Goal: Transaction & Acquisition: Purchase product/service

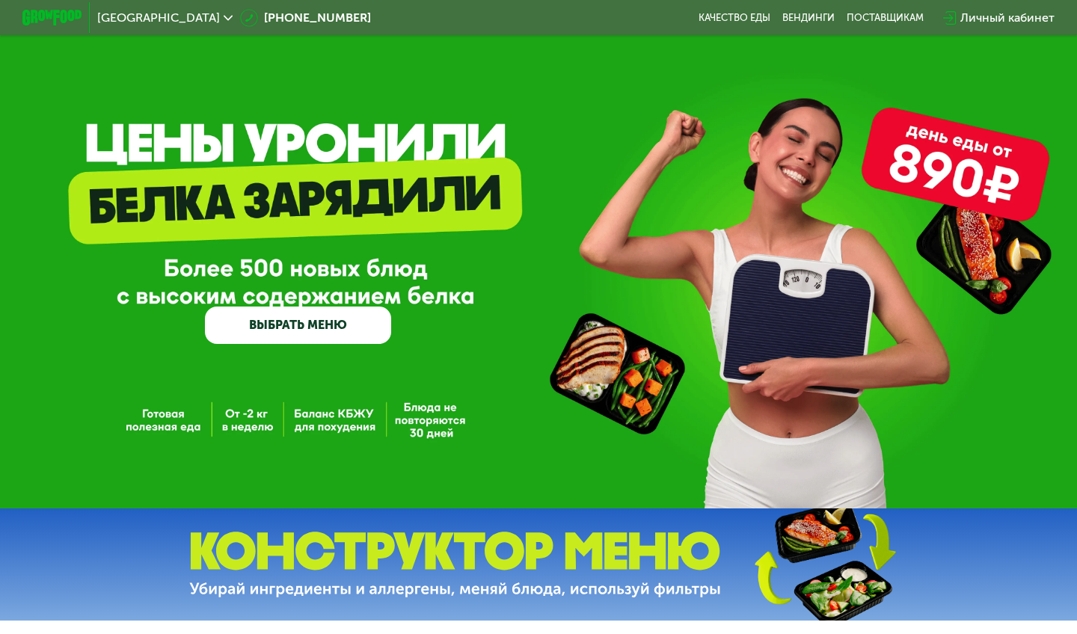
click at [302, 332] on link "ВЫБРАТЬ МЕНЮ" at bounding box center [298, 325] width 186 height 37
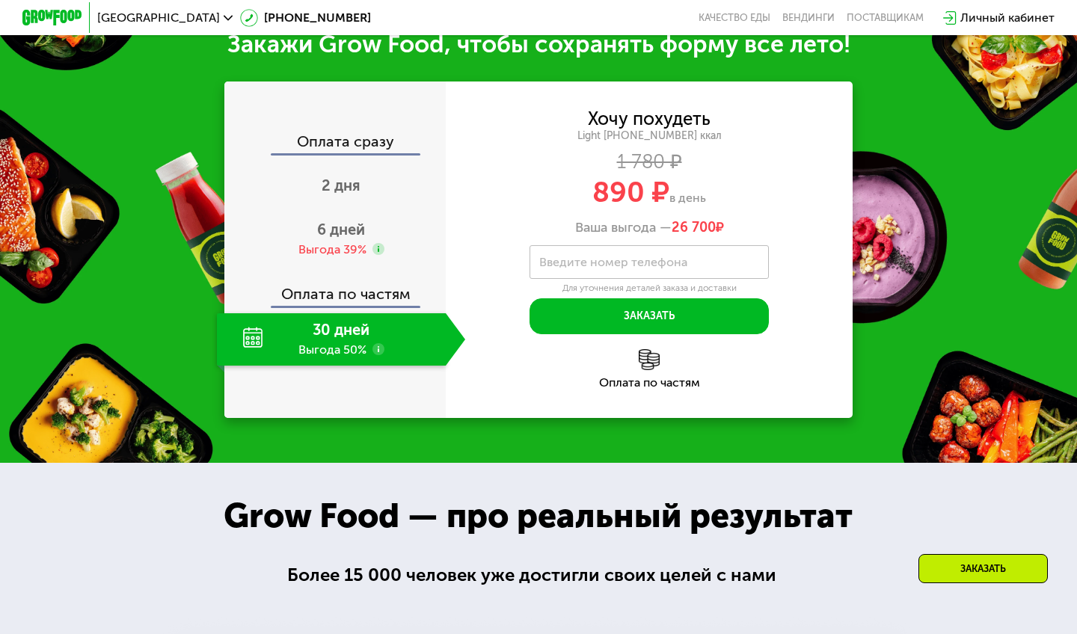
scroll to position [637, 0]
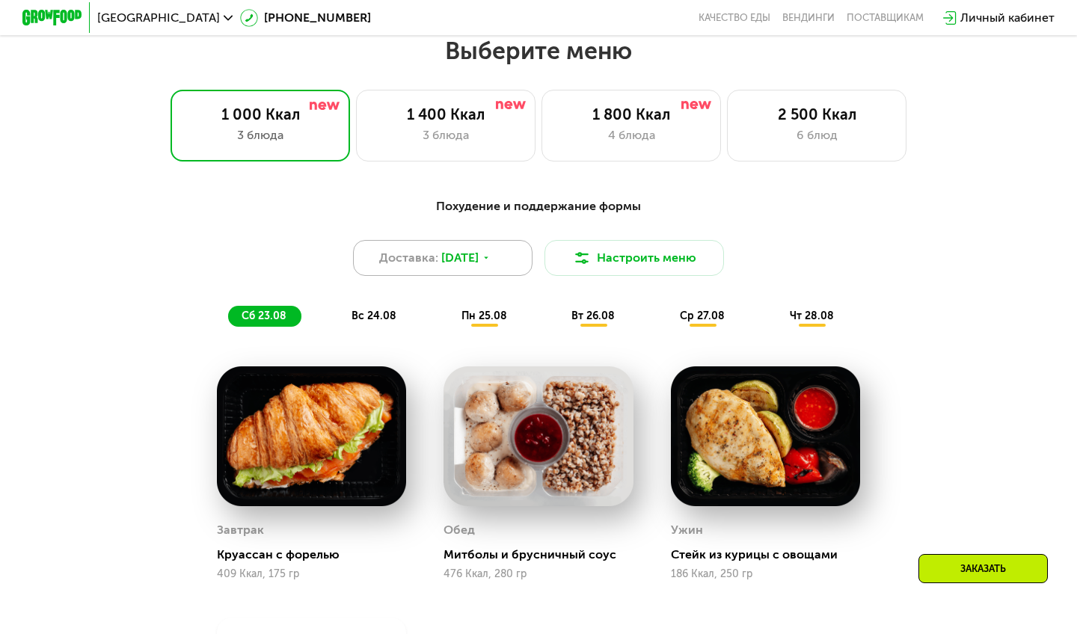
click at [491, 254] on icon at bounding box center [486, 258] width 9 height 9
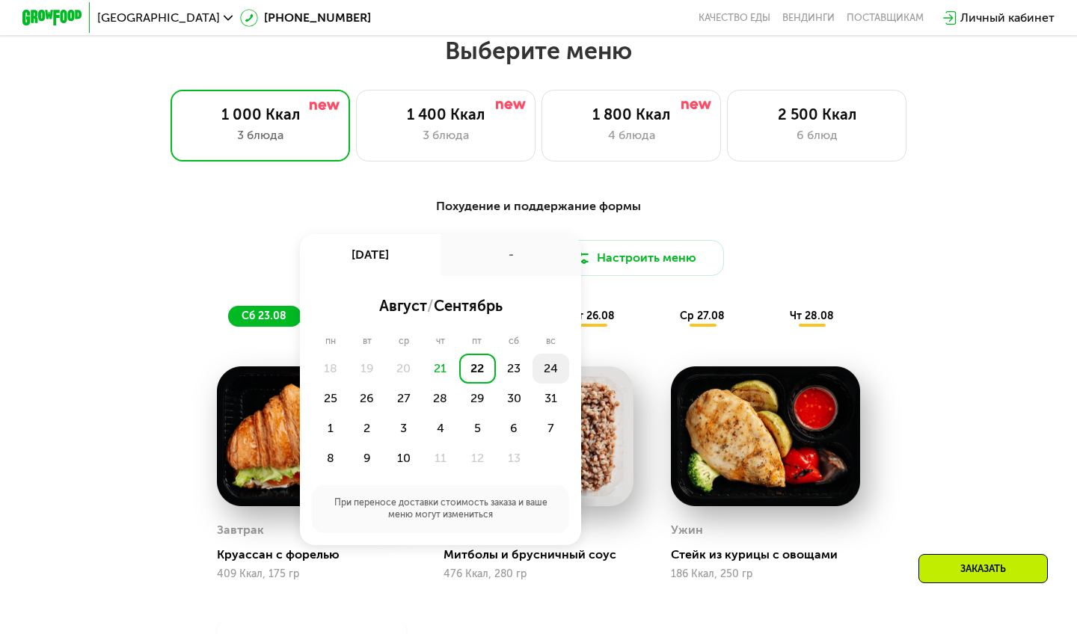
click at [348, 384] on div "24" at bounding box center [330, 399] width 37 height 30
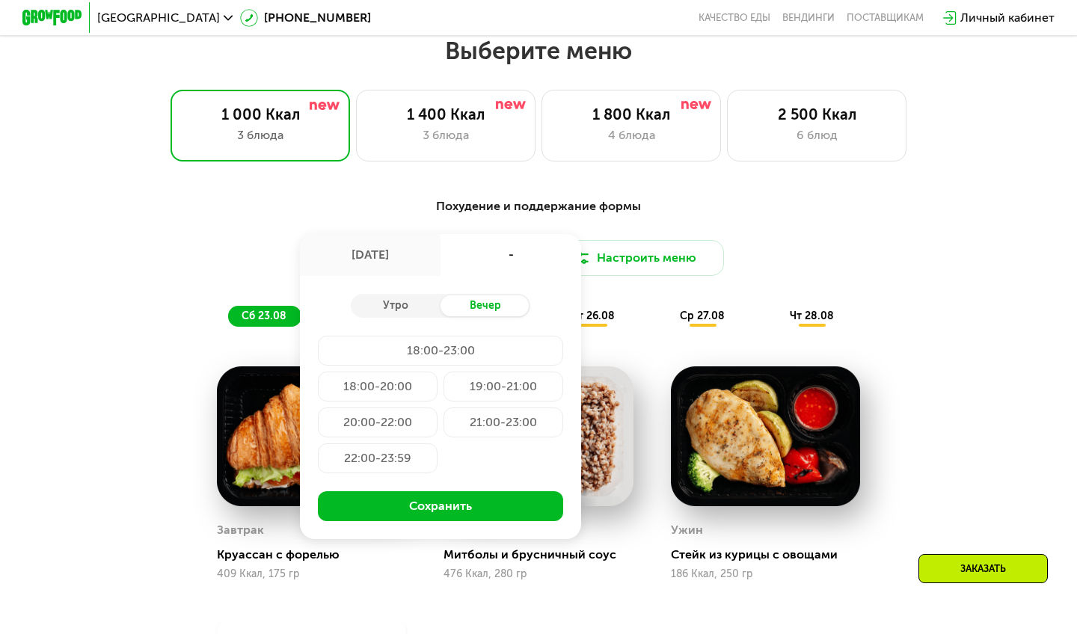
click at [443, 377] on div "18:00-20:00" at bounding box center [503, 387] width 120 height 30
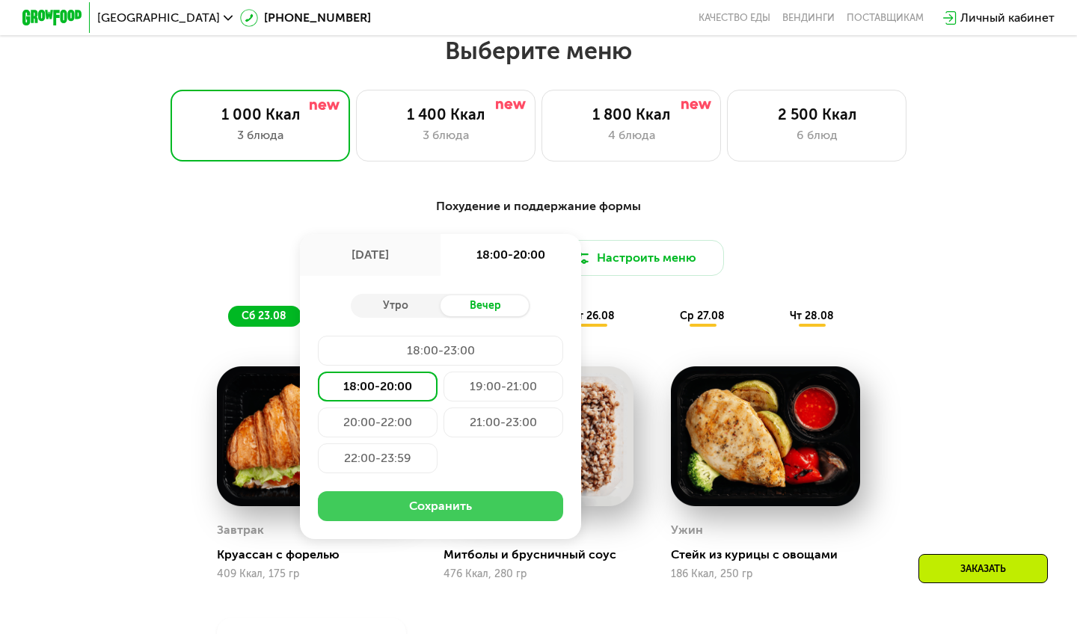
click at [444, 468] on button "Сохранить" at bounding box center [440, 506] width 245 height 30
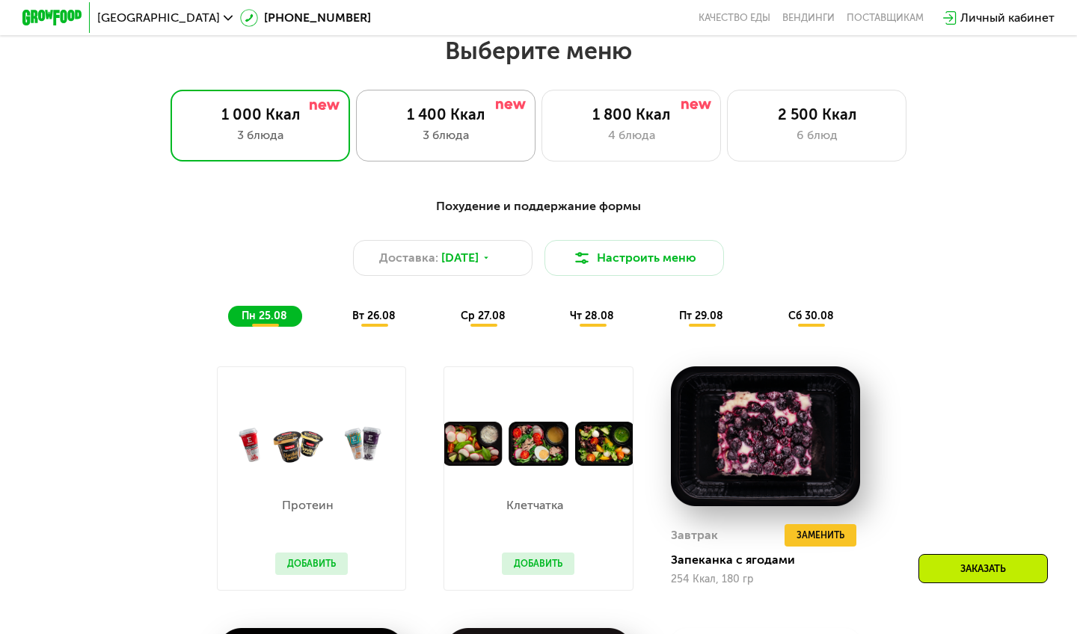
click at [491, 138] on div "3 блюда" at bounding box center [446, 135] width 148 height 18
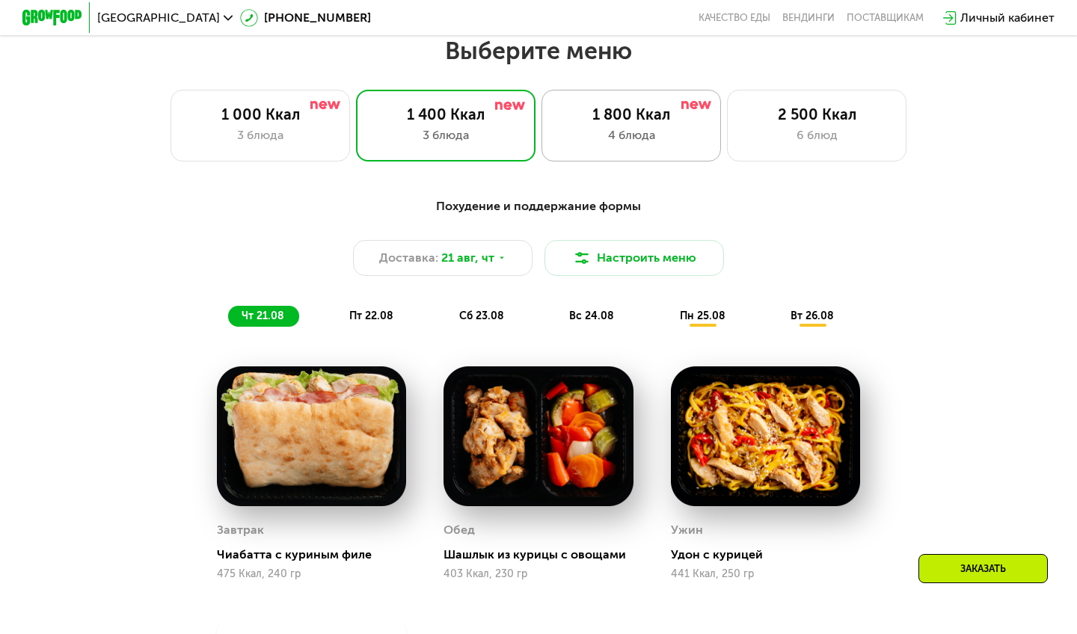
click at [577, 129] on div "4 блюда" at bounding box center [631, 135] width 148 height 18
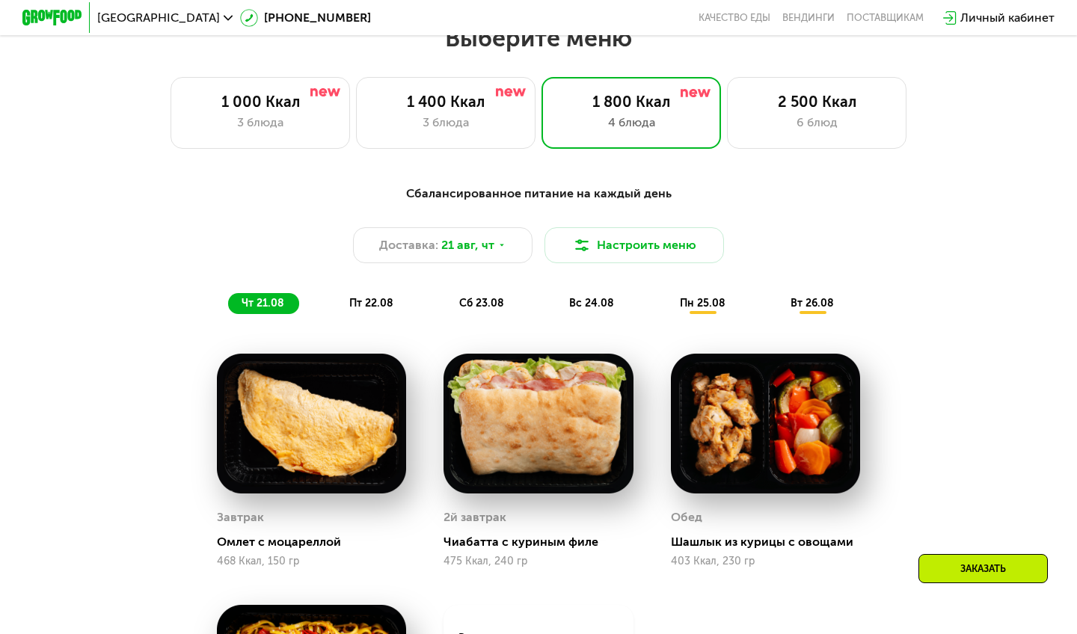
scroll to position [633, 0]
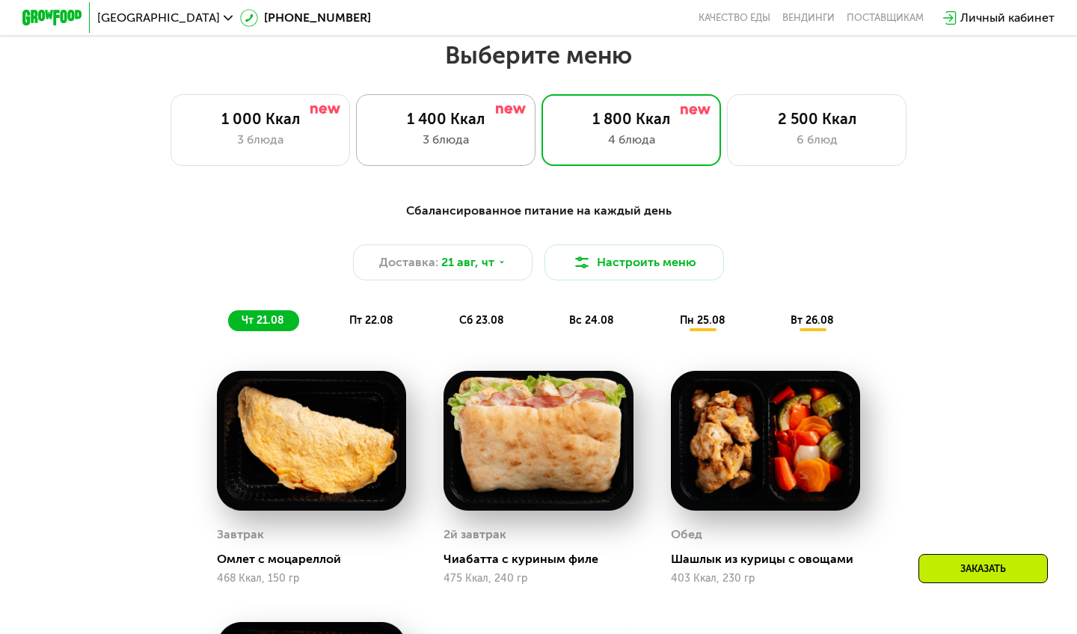
click at [478, 146] on div "3 блюда" at bounding box center [446, 140] width 148 height 18
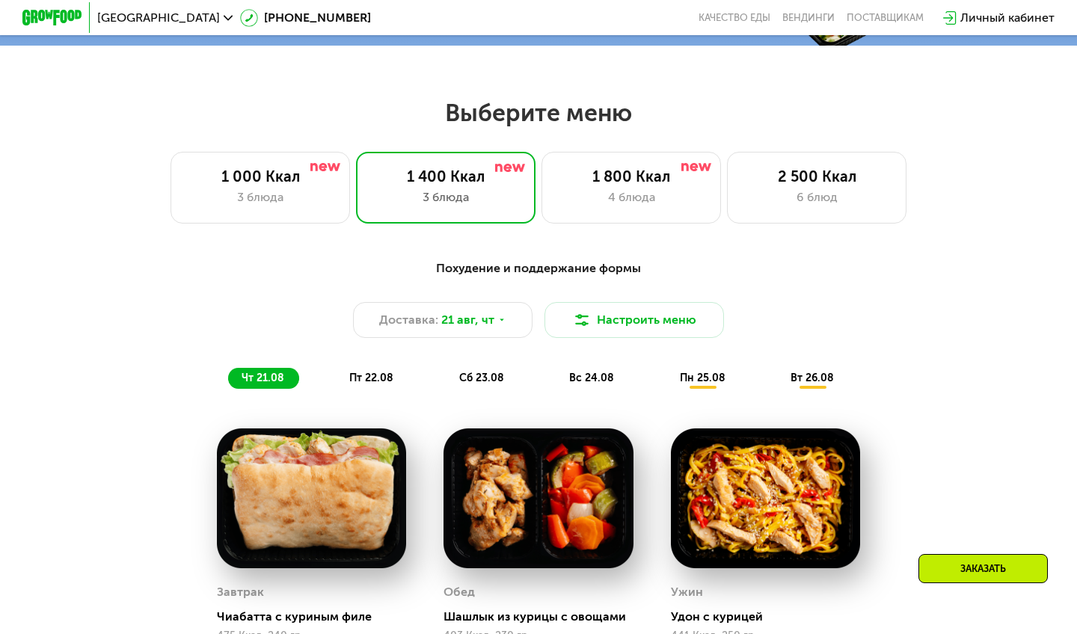
scroll to position [573, 0]
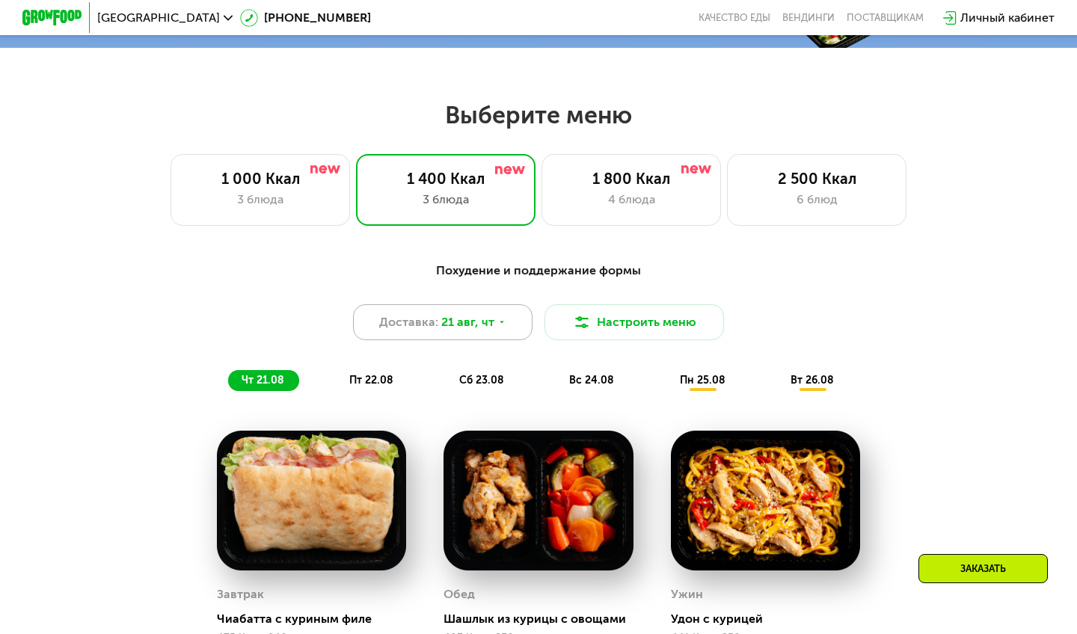
click at [516, 324] on div "Доставка: [DATE]" at bounding box center [442, 322] width 179 height 36
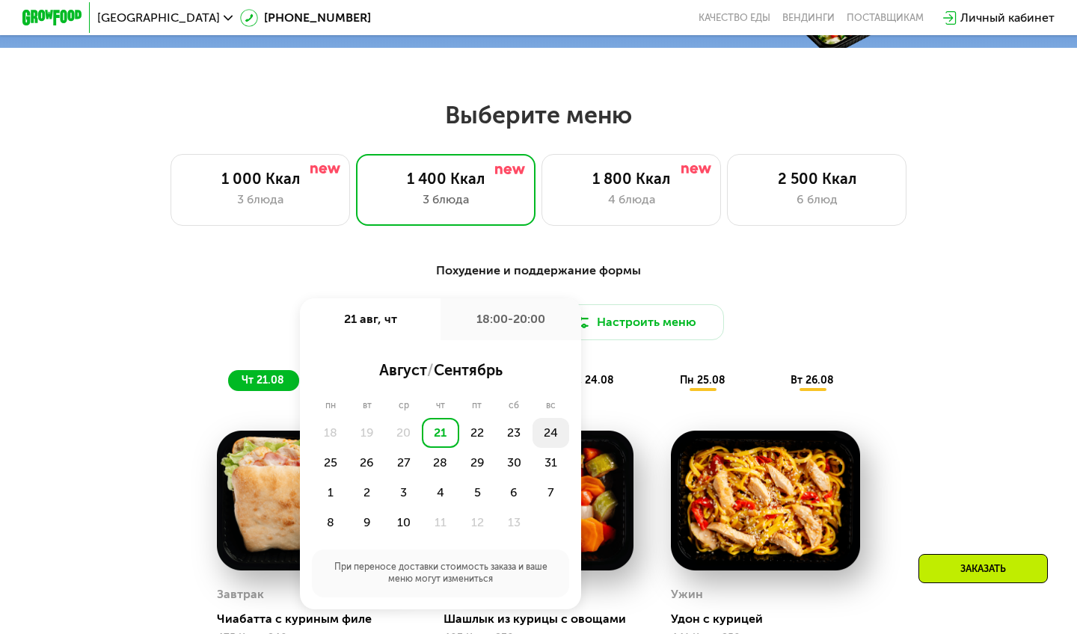
click at [348, 448] on div "24" at bounding box center [330, 463] width 37 height 30
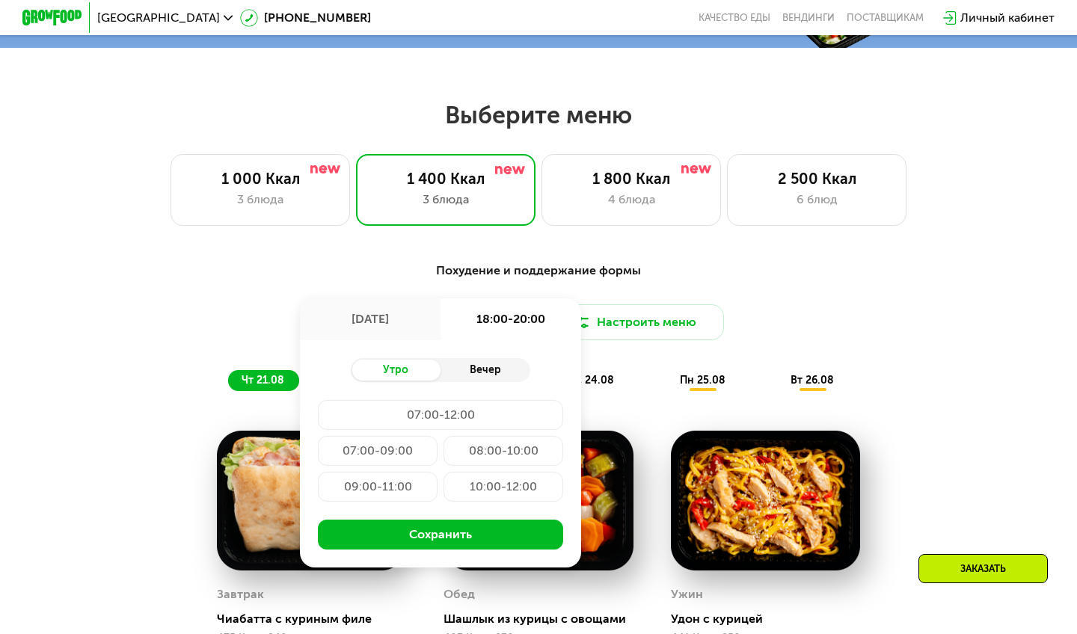
click at [476, 372] on div "Вечер" at bounding box center [485, 370] width 90 height 21
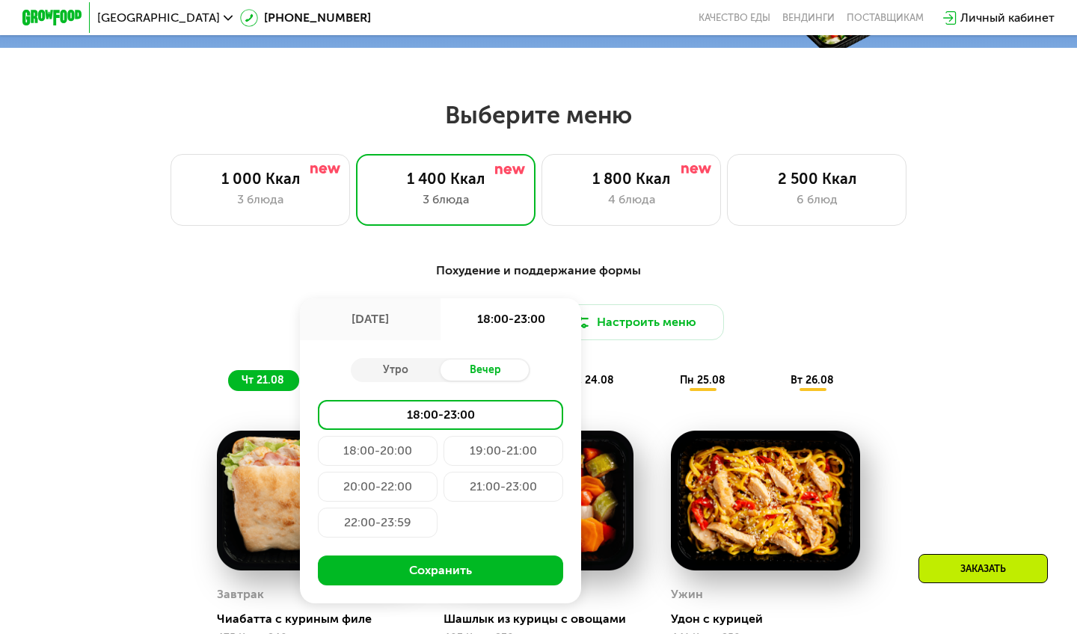
click at [443, 451] on div "18:00-20:00" at bounding box center [503, 451] width 120 height 30
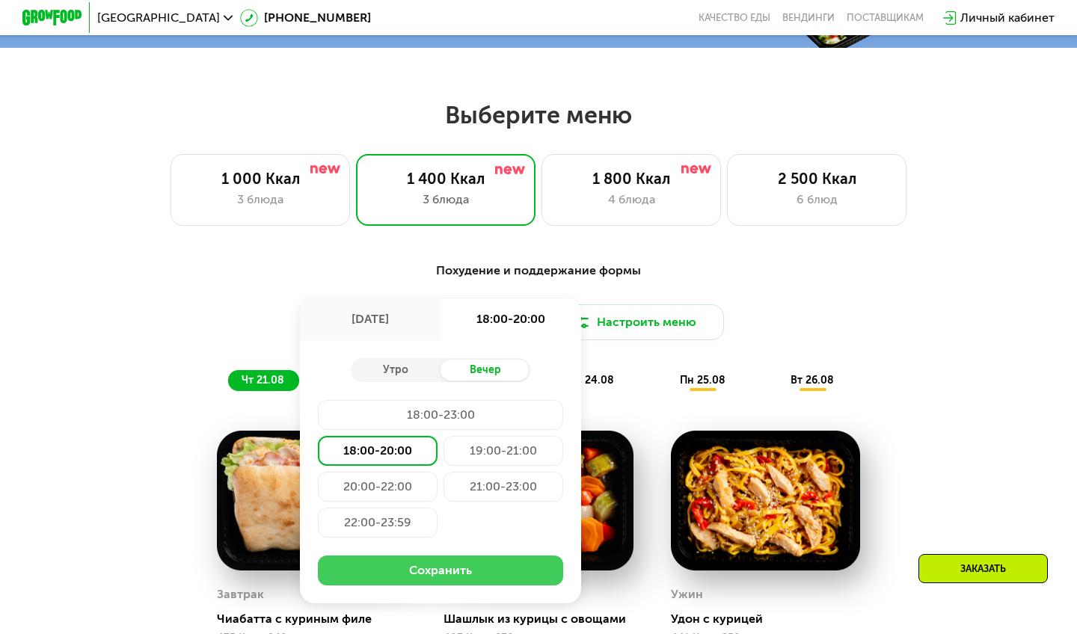
click at [423, 468] on button "Сохранить" at bounding box center [440, 571] width 245 height 30
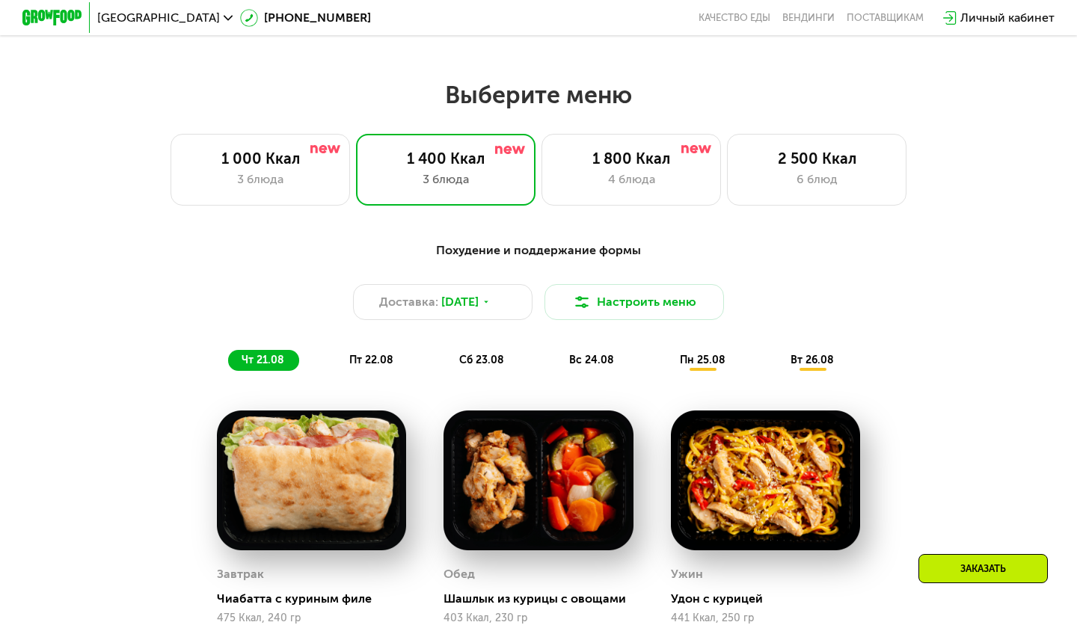
scroll to position [595, 0]
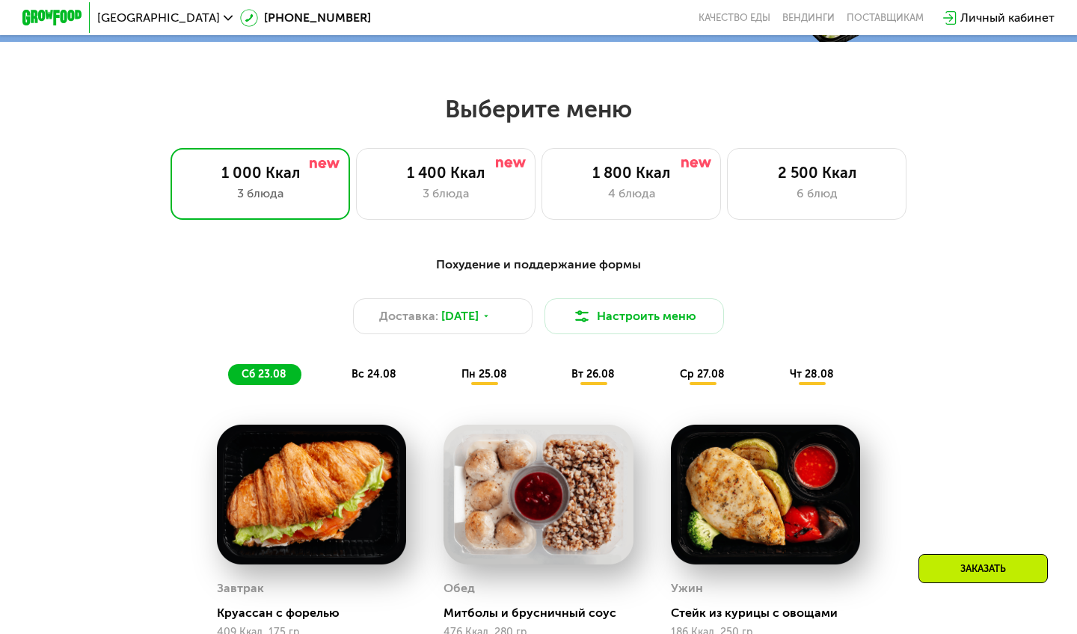
scroll to position [579, 0]
click at [497, 192] on div "3 блюда" at bounding box center [446, 194] width 148 height 18
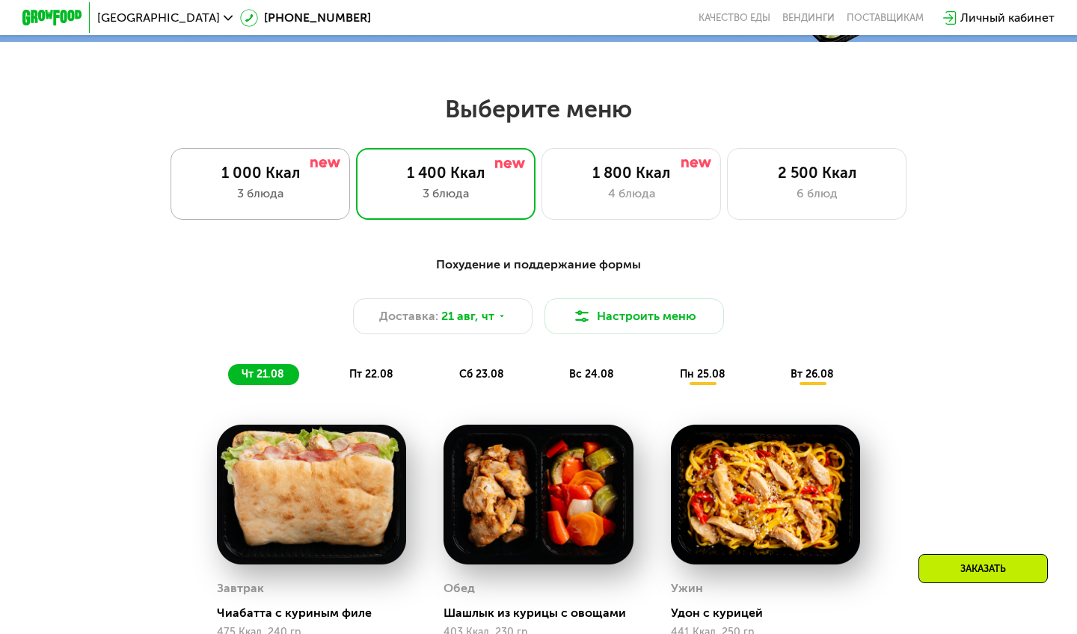
click at [303, 189] on div "3 блюда" at bounding box center [260, 194] width 148 height 18
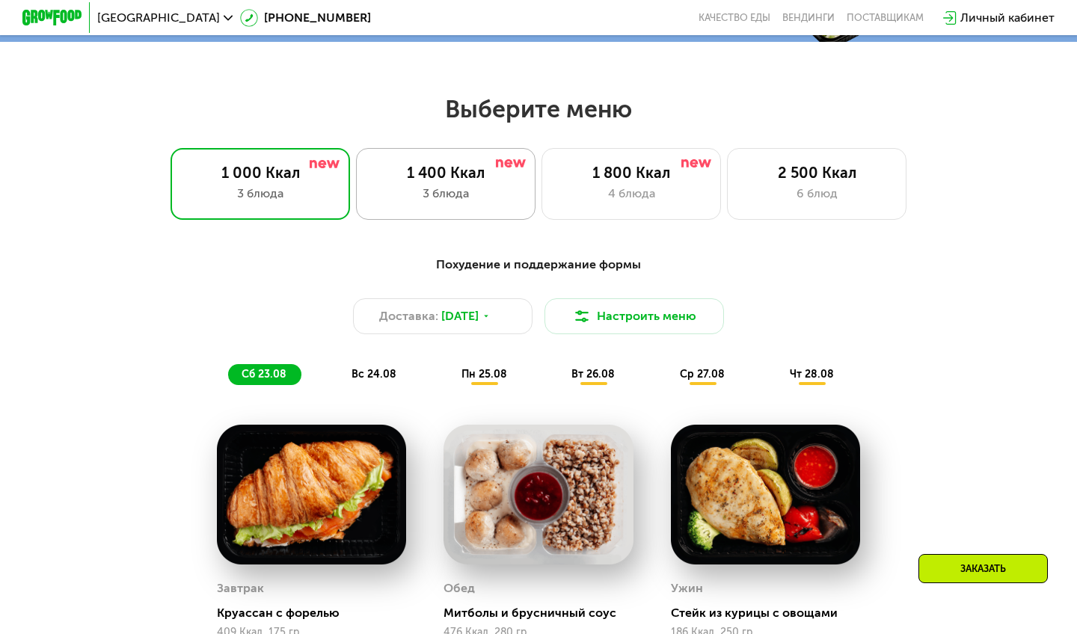
click at [464, 190] on div "3 блюда" at bounding box center [446, 194] width 148 height 18
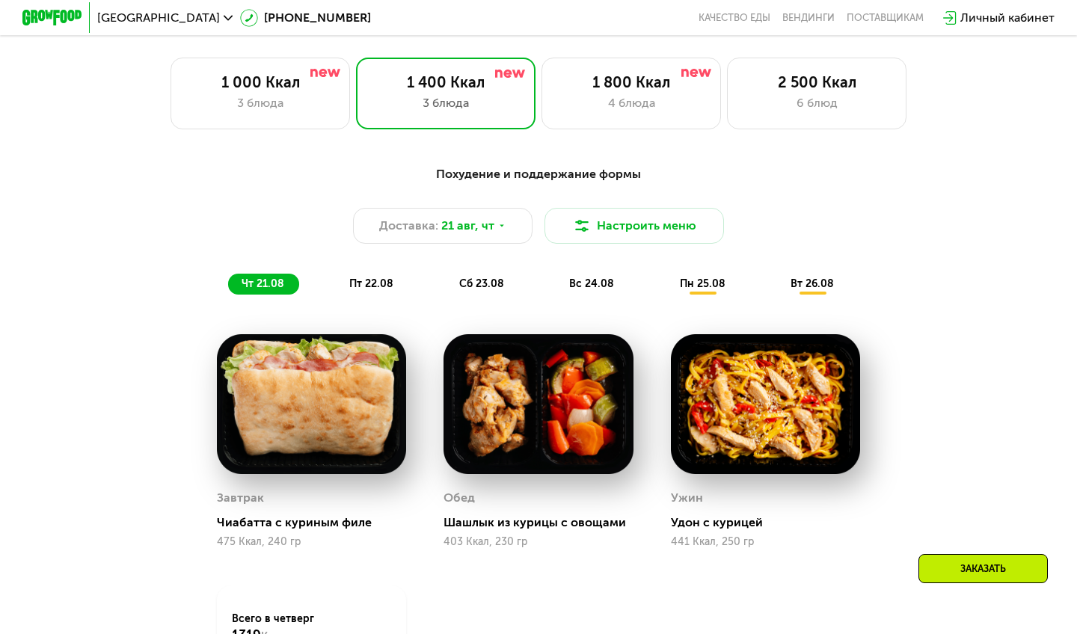
scroll to position [676, 0]
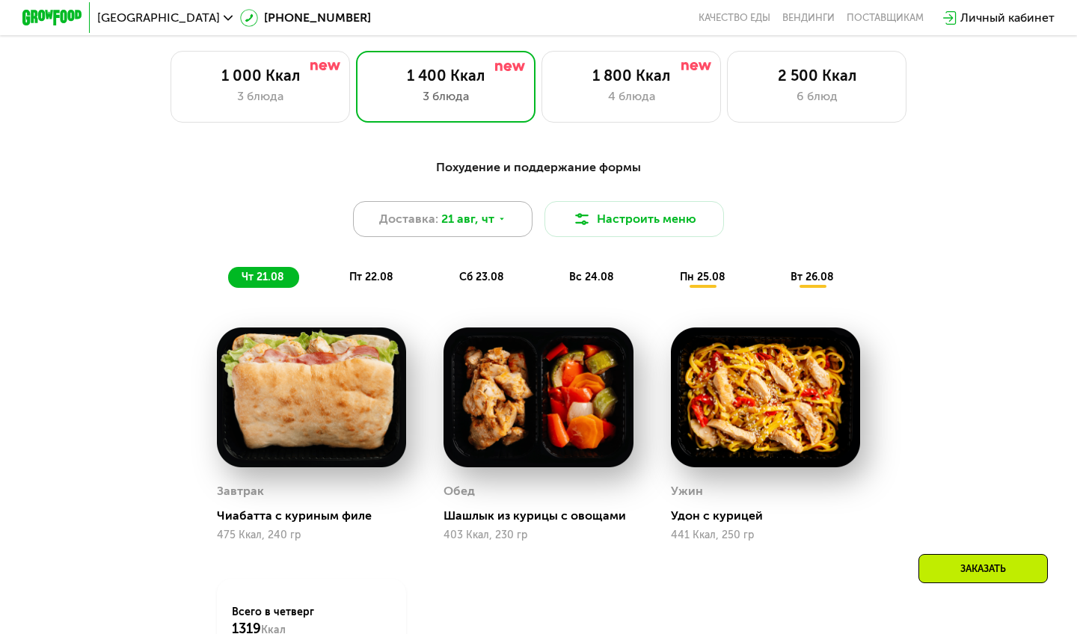
click at [517, 225] on div "Доставка: [DATE]" at bounding box center [442, 219] width 179 height 36
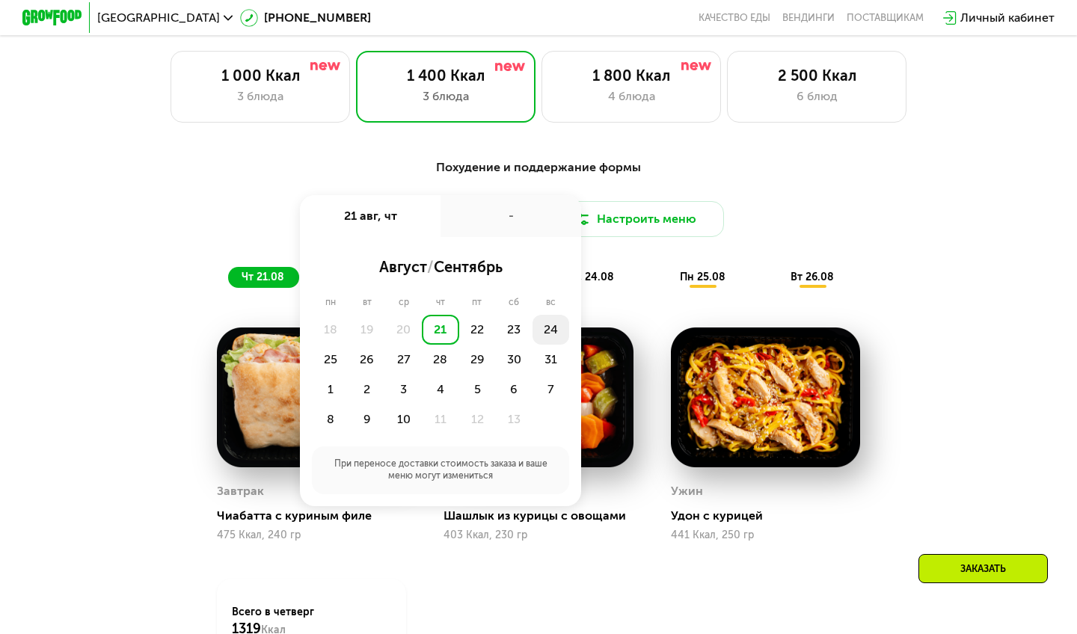
click at [348, 345] on div "24" at bounding box center [330, 360] width 37 height 30
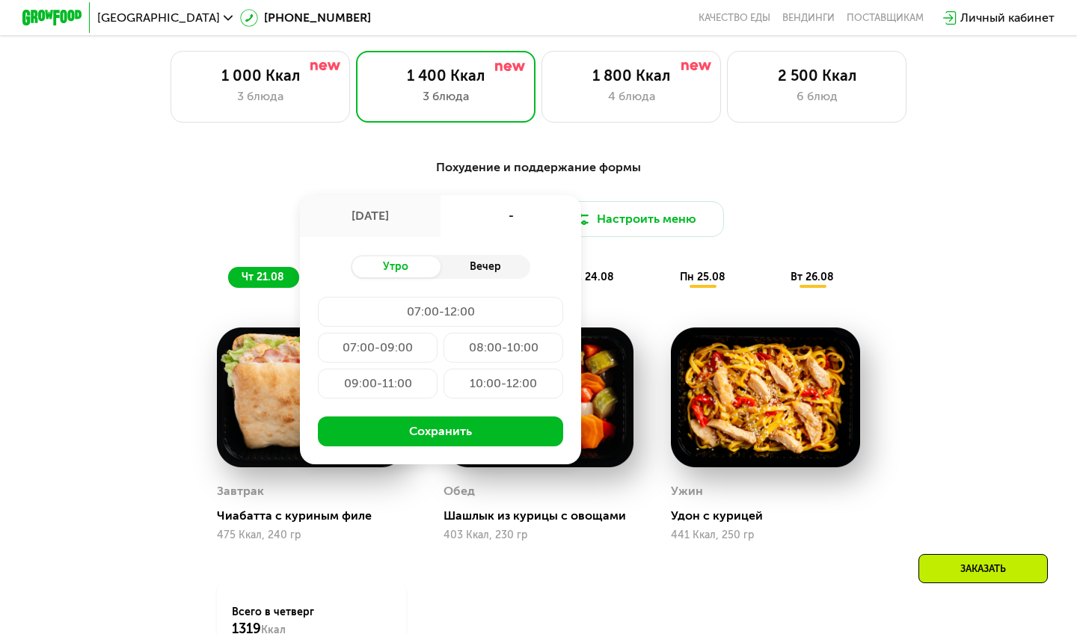
click at [479, 263] on div "Вечер" at bounding box center [485, 267] width 90 height 21
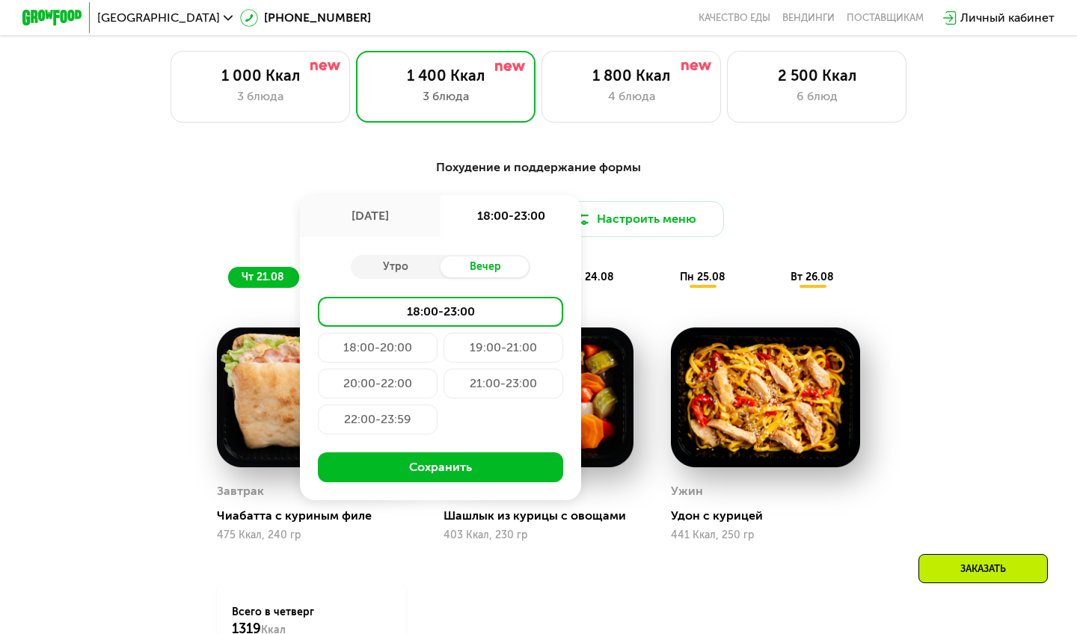
click at [434, 317] on div "18:00-23:00" at bounding box center [440, 312] width 245 height 30
click at [443, 345] on div "18:00-20:00" at bounding box center [503, 348] width 120 height 30
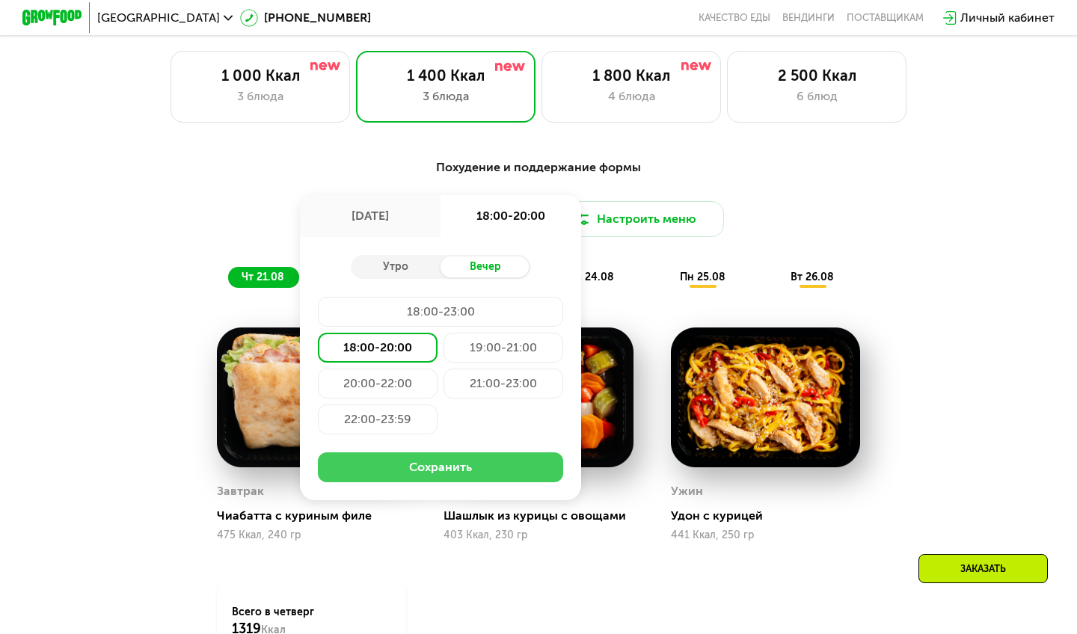
click at [442, 463] on button "Сохранить" at bounding box center [440, 467] width 245 height 30
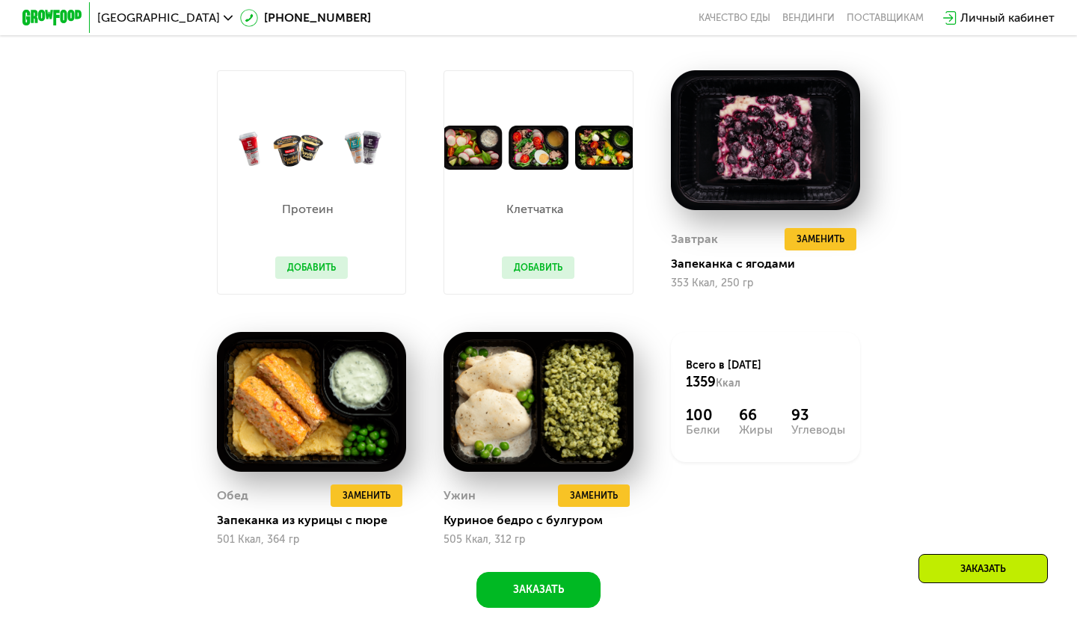
scroll to position [936, 0]
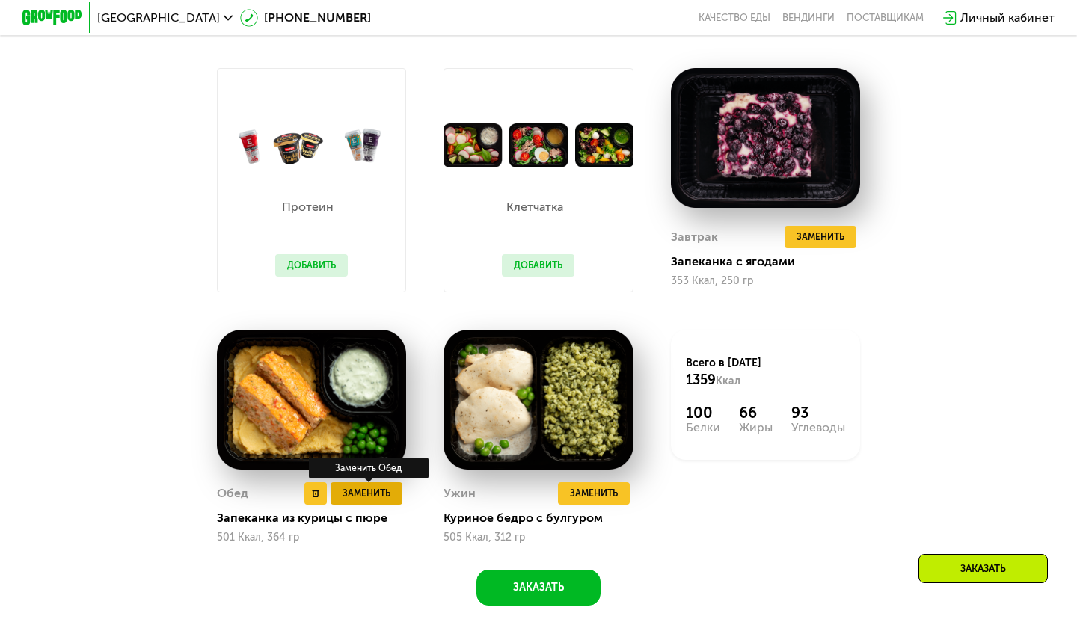
click at [373, 496] on span "Заменить" at bounding box center [367, 493] width 48 height 15
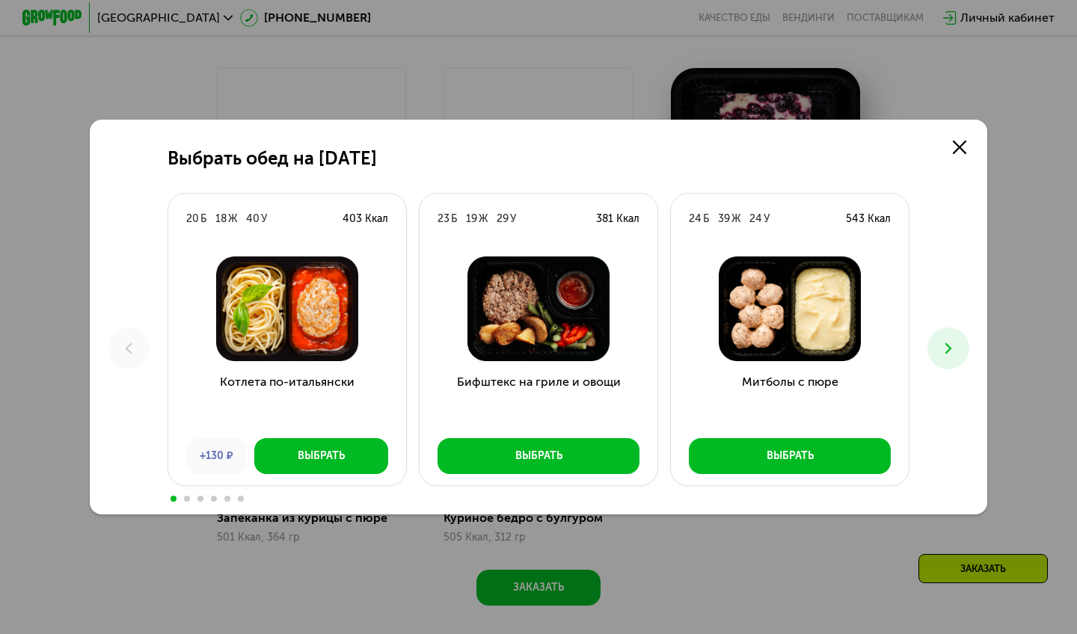
click at [942, 349] on icon at bounding box center [948, 349] width 18 height 18
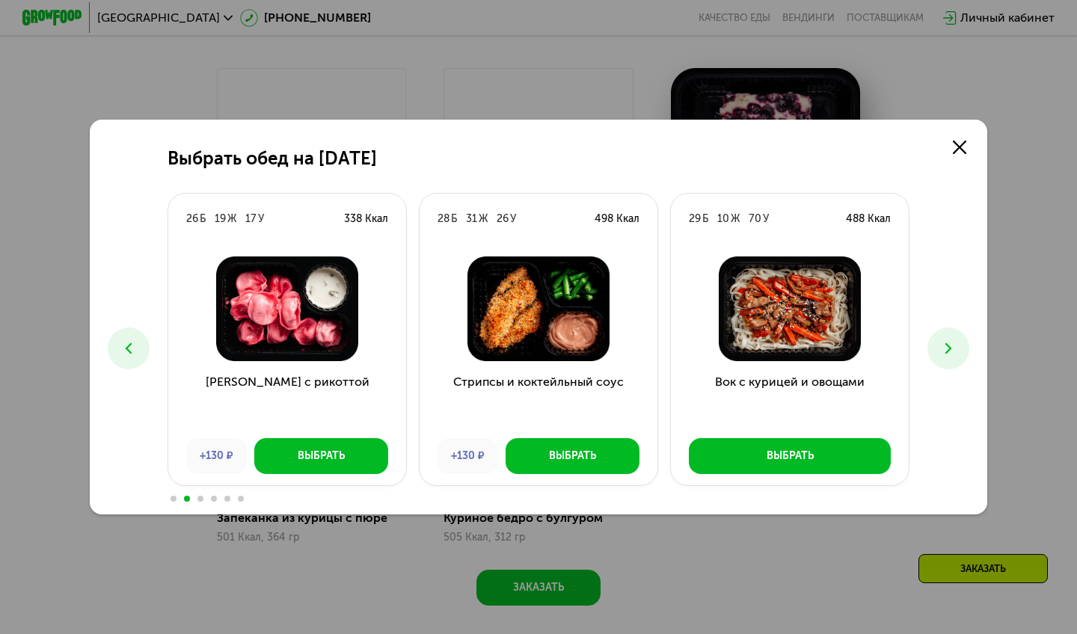
click at [936, 350] on button at bounding box center [948, 349] width 42 height 42
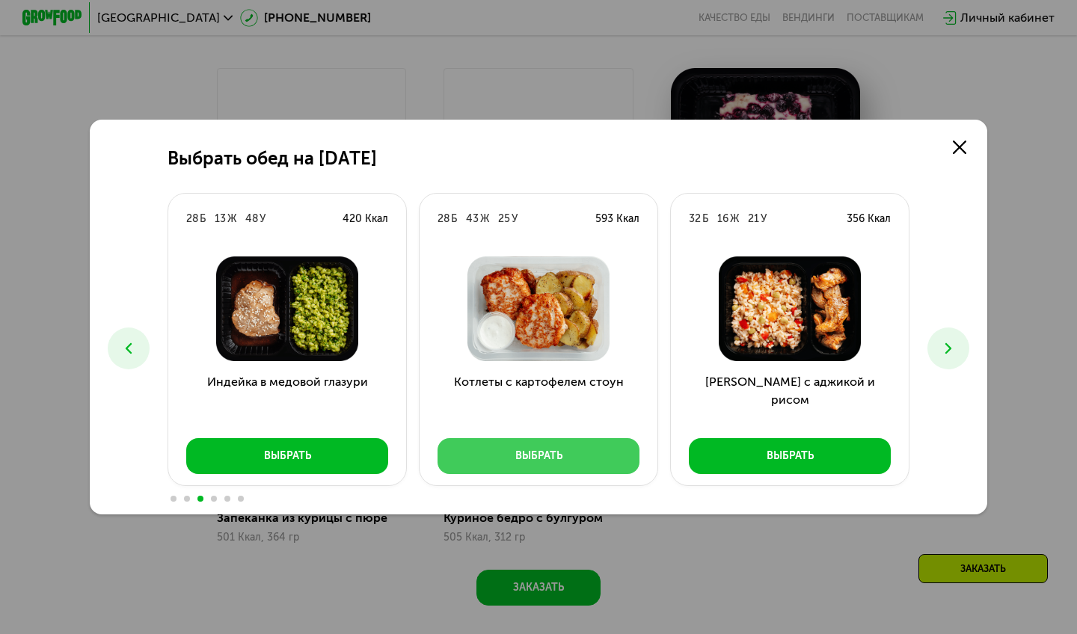
click at [585, 453] on button "Выбрать" at bounding box center [538, 456] width 202 height 36
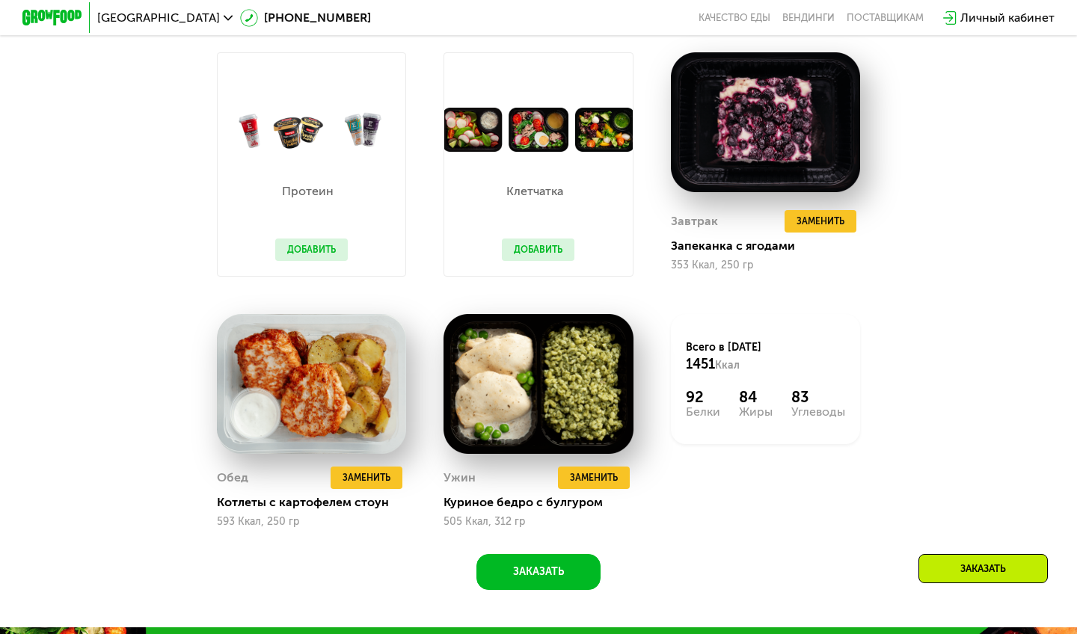
scroll to position [991, 0]
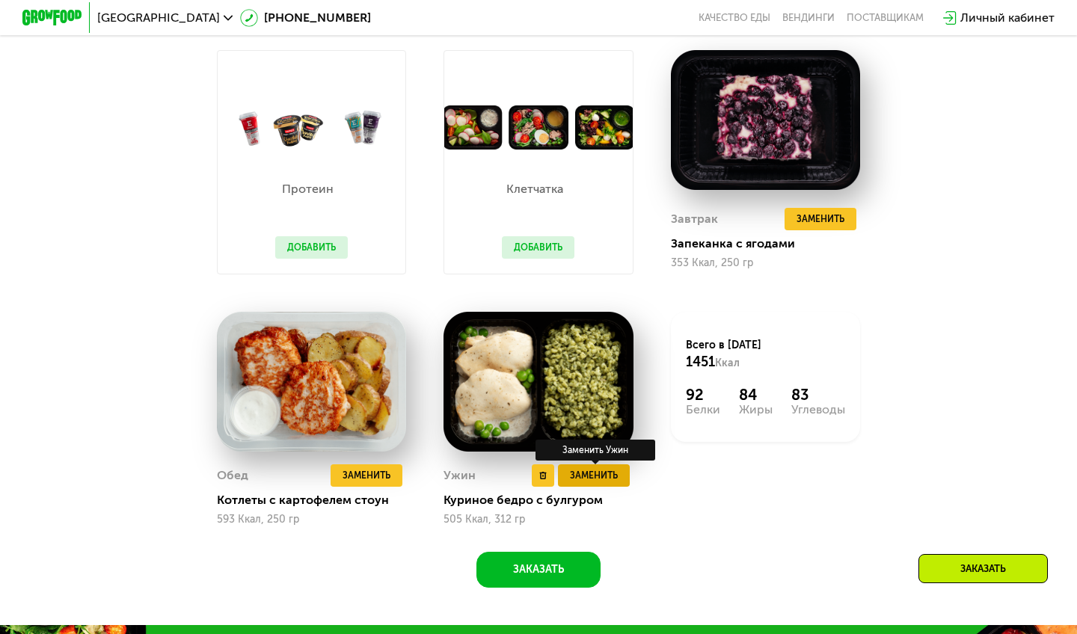
click at [587, 479] on span "Заменить" at bounding box center [594, 475] width 48 height 15
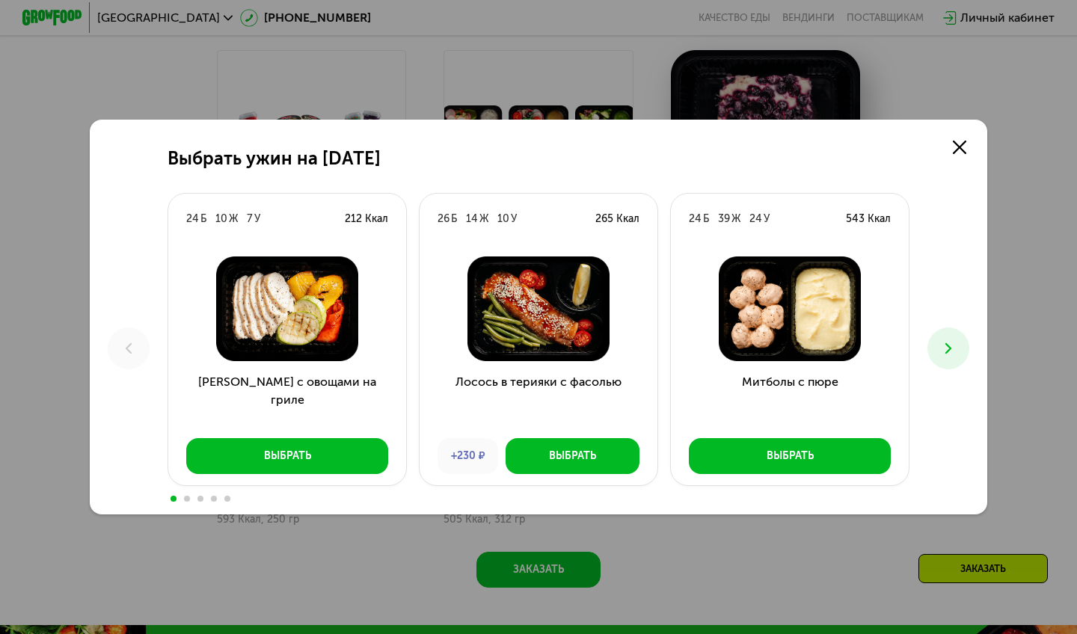
click at [942, 359] on button at bounding box center [948, 349] width 42 height 42
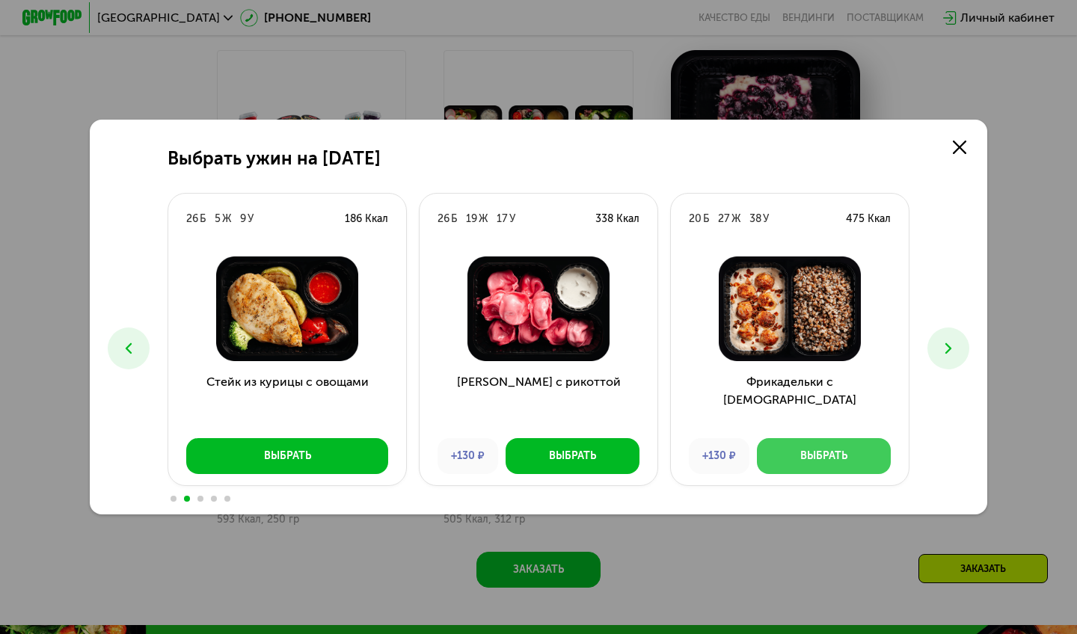
click at [837, 447] on button "Выбрать" at bounding box center [824, 456] width 134 height 36
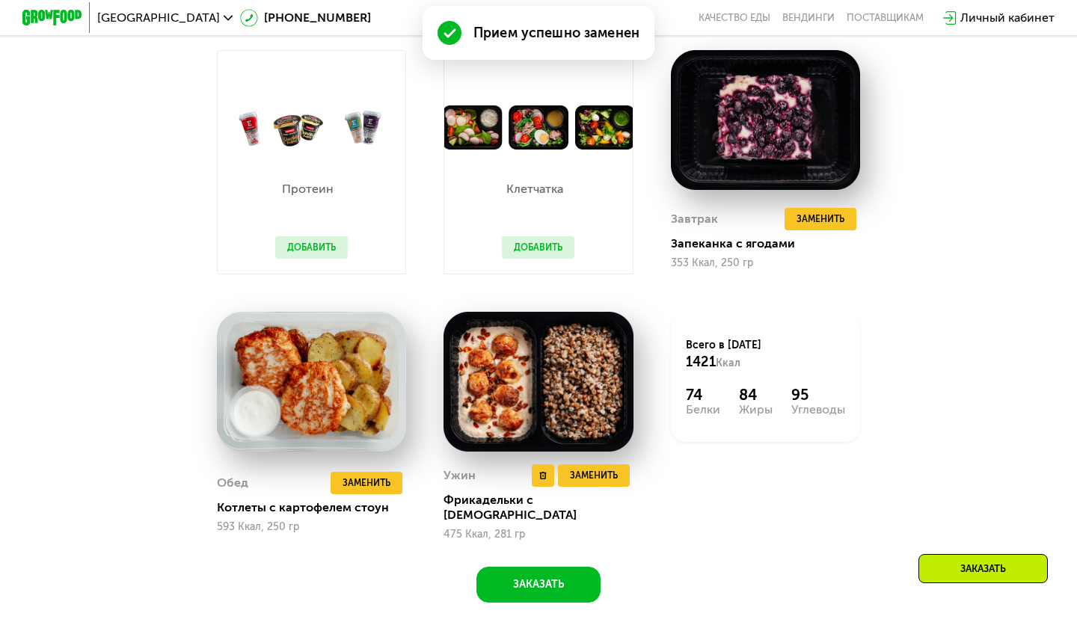
scroll to position [911, 0]
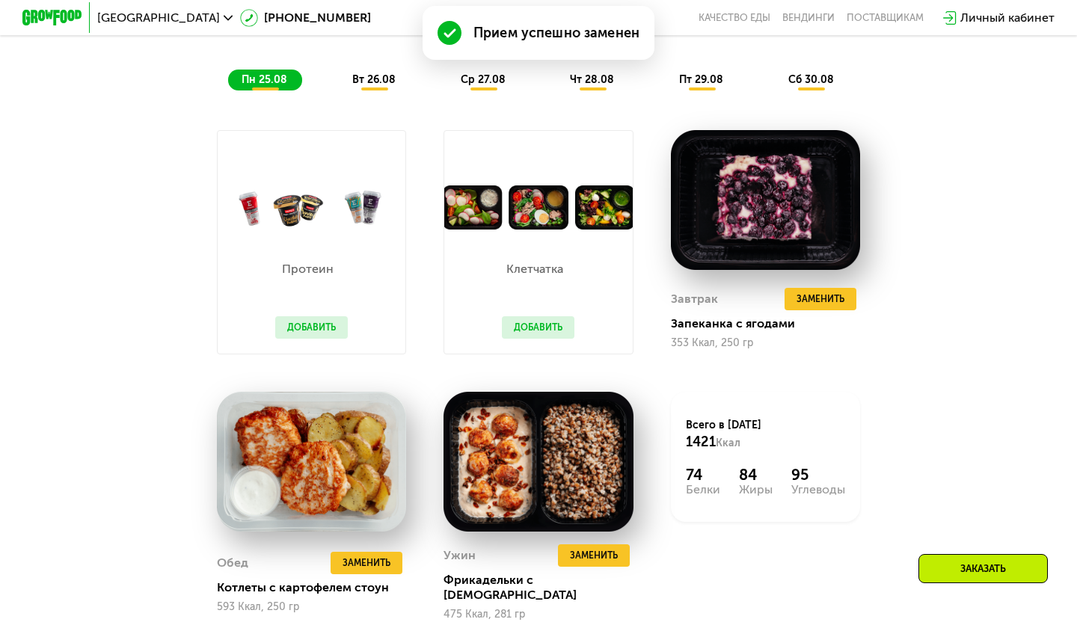
click at [543, 325] on button "Добавить" at bounding box center [538, 327] width 73 height 22
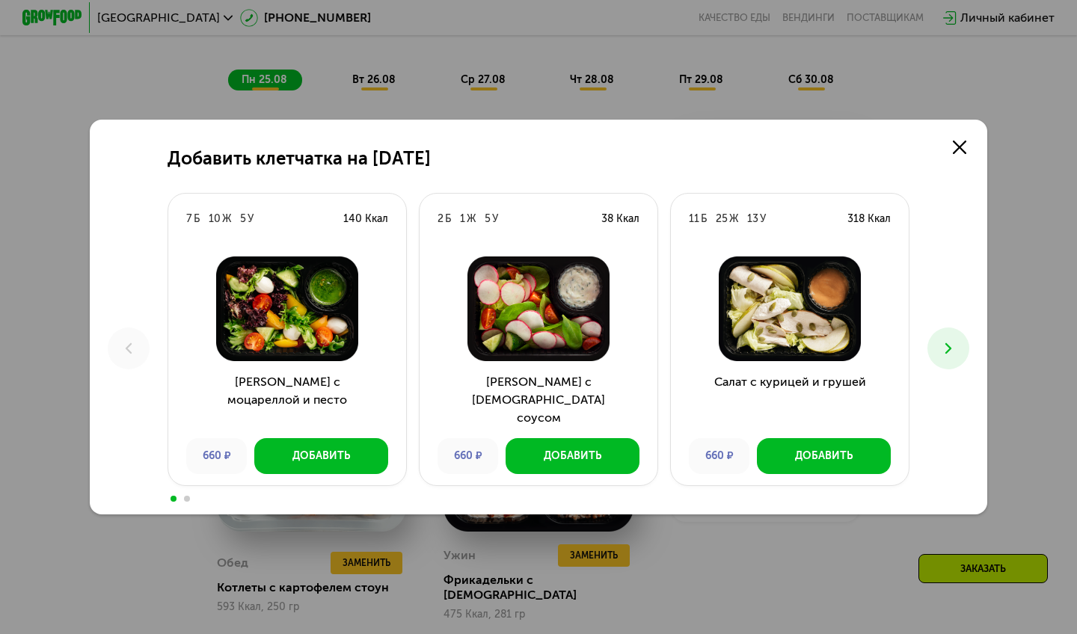
click at [947, 358] on button at bounding box center [948, 349] width 42 height 42
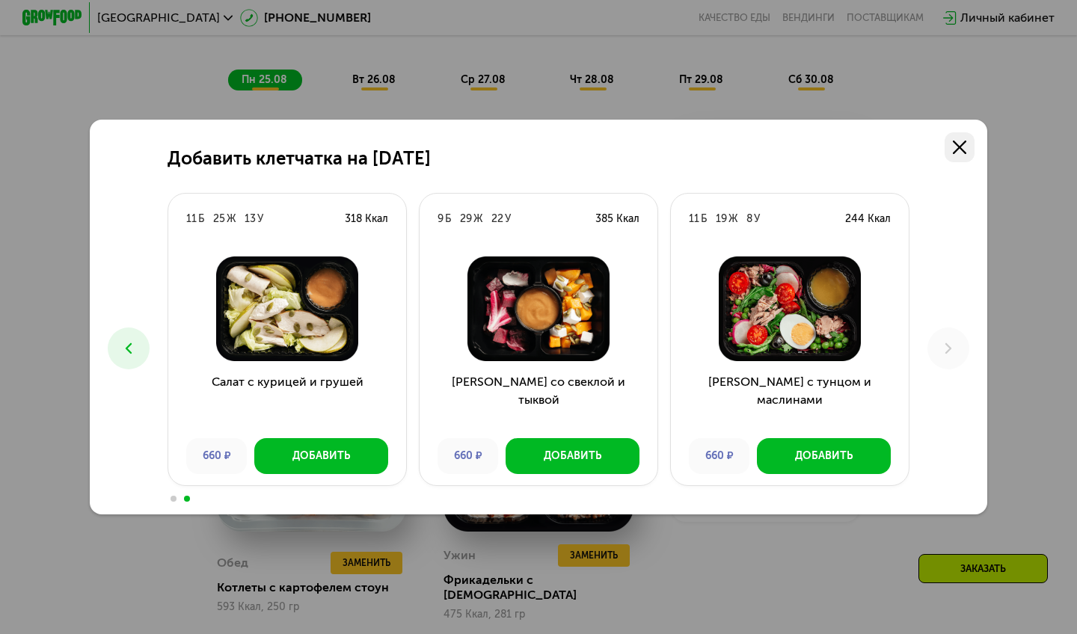
click at [962, 156] on link at bounding box center [959, 147] width 30 height 30
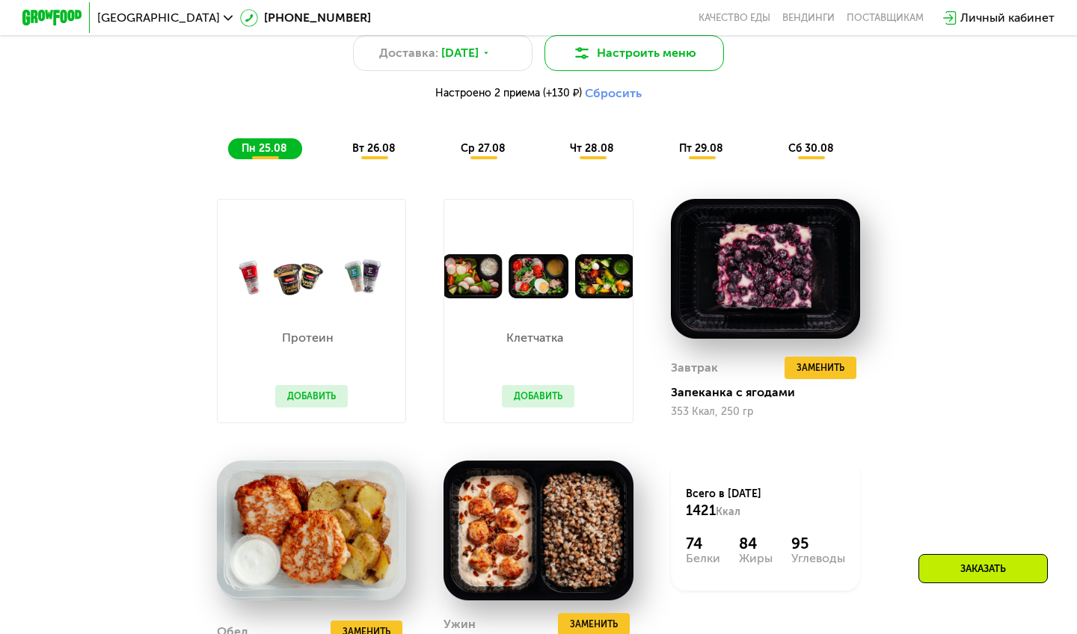
scroll to position [846, 0]
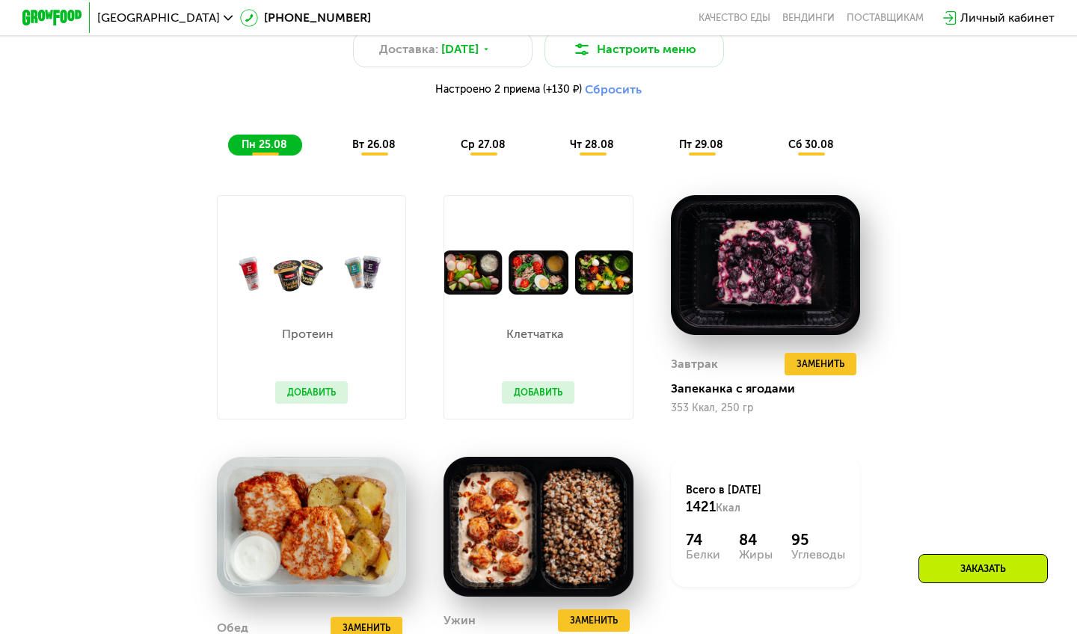
click at [544, 391] on button "Добавить" at bounding box center [538, 392] width 73 height 22
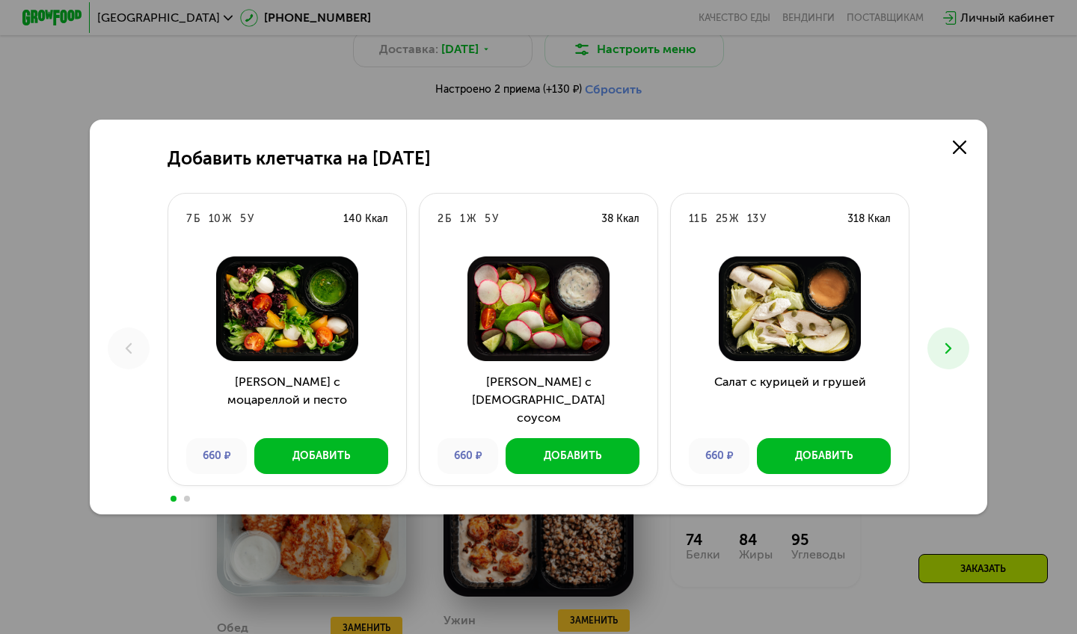
click at [942, 364] on button at bounding box center [948, 349] width 42 height 42
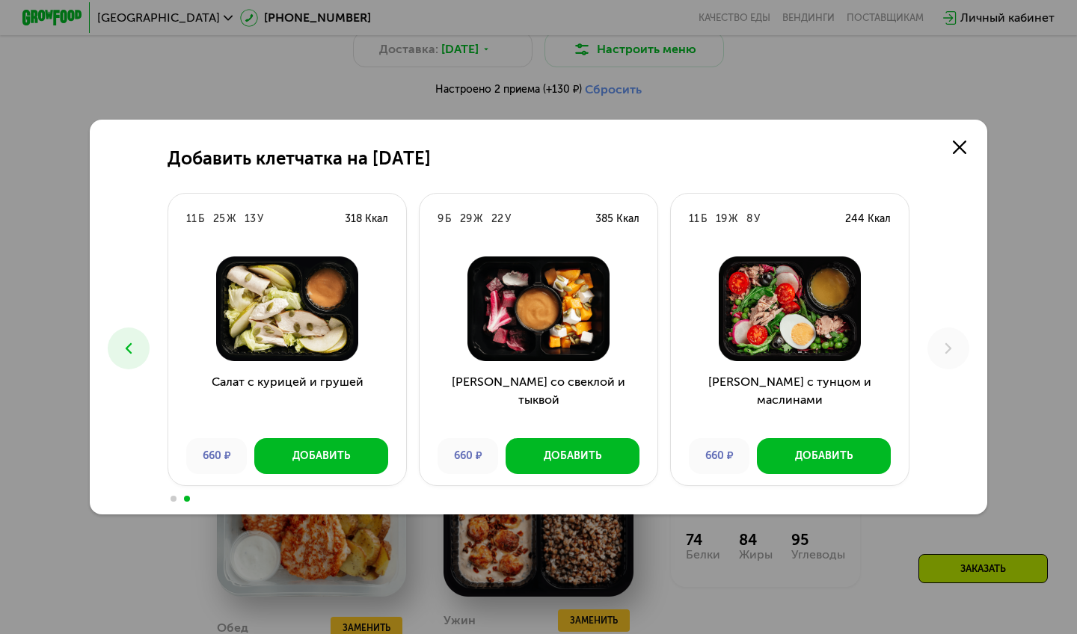
click at [138, 342] on button at bounding box center [129, 349] width 42 height 42
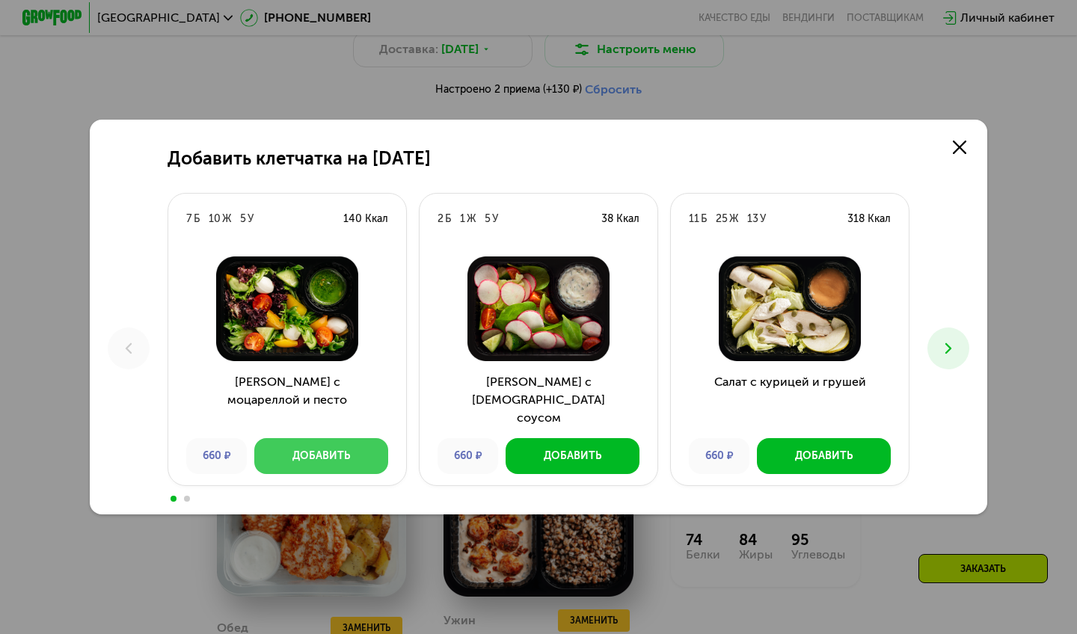
click at [337, 456] on div "Добавить" at bounding box center [321, 456] width 58 height 15
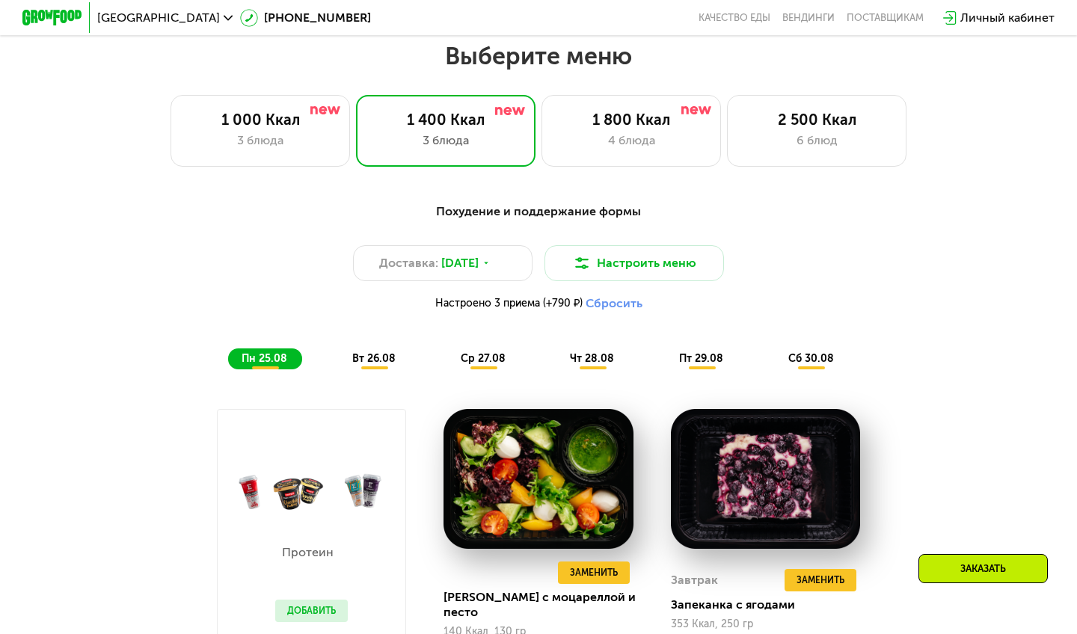
scroll to position [630, 0]
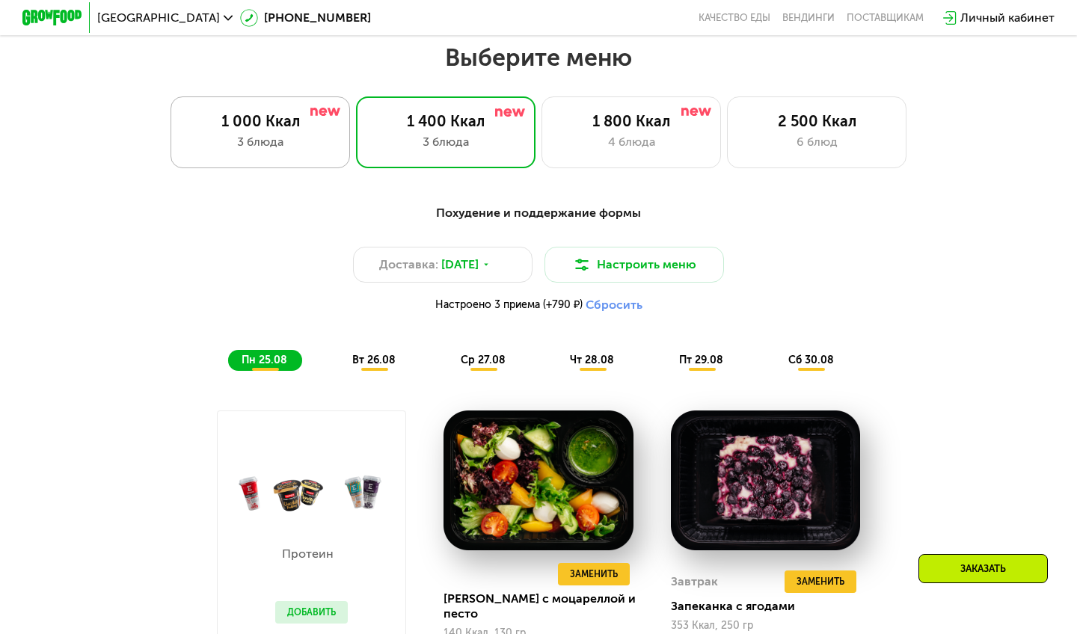
click at [241, 138] on div "3 блюда" at bounding box center [260, 142] width 148 height 18
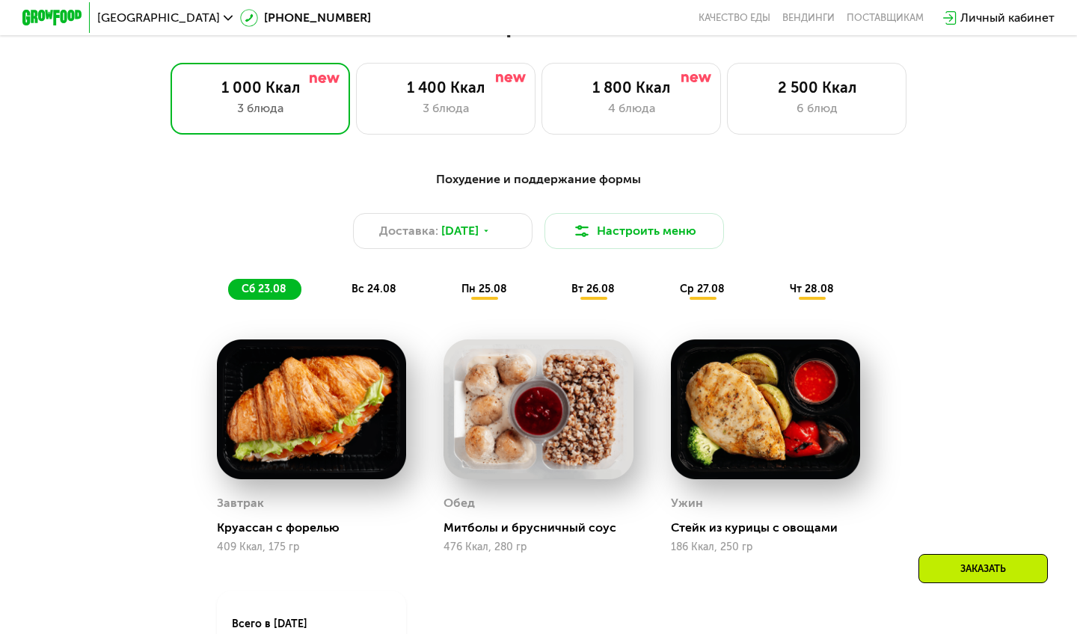
scroll to position [661, 0]
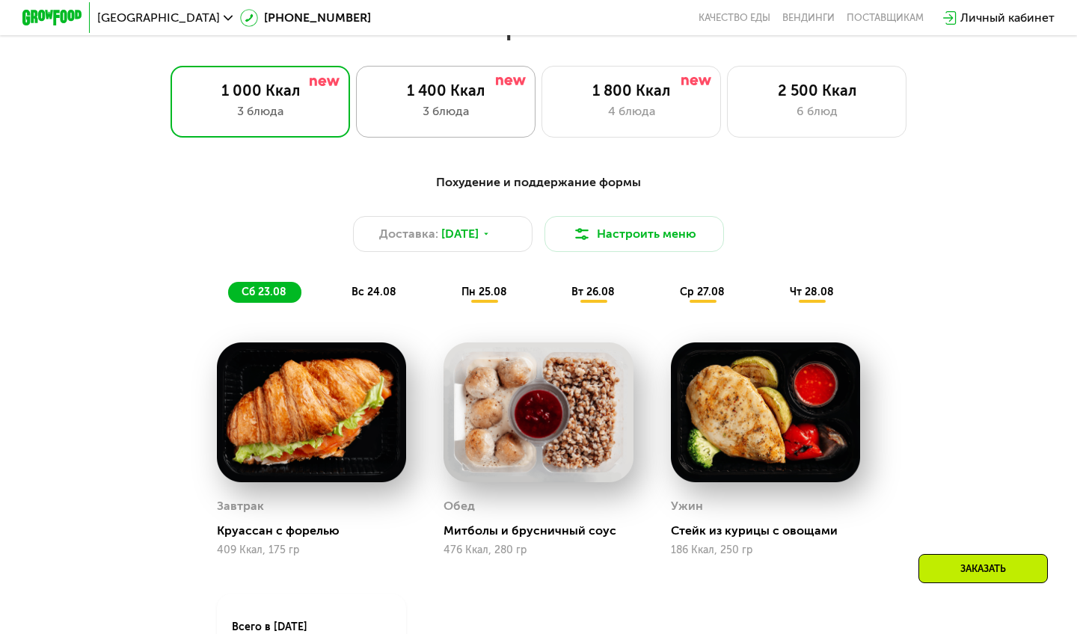
click at [435, 106] on div "3 блюда" at bounding box center [446, 111] width 148 height 18
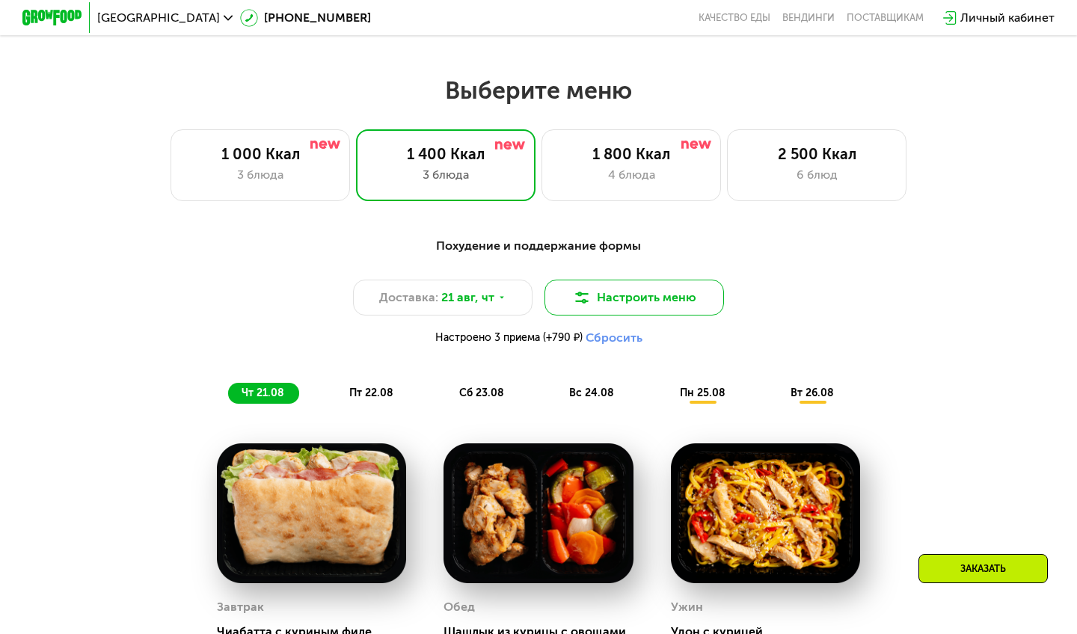
scroll to position [642, 0]
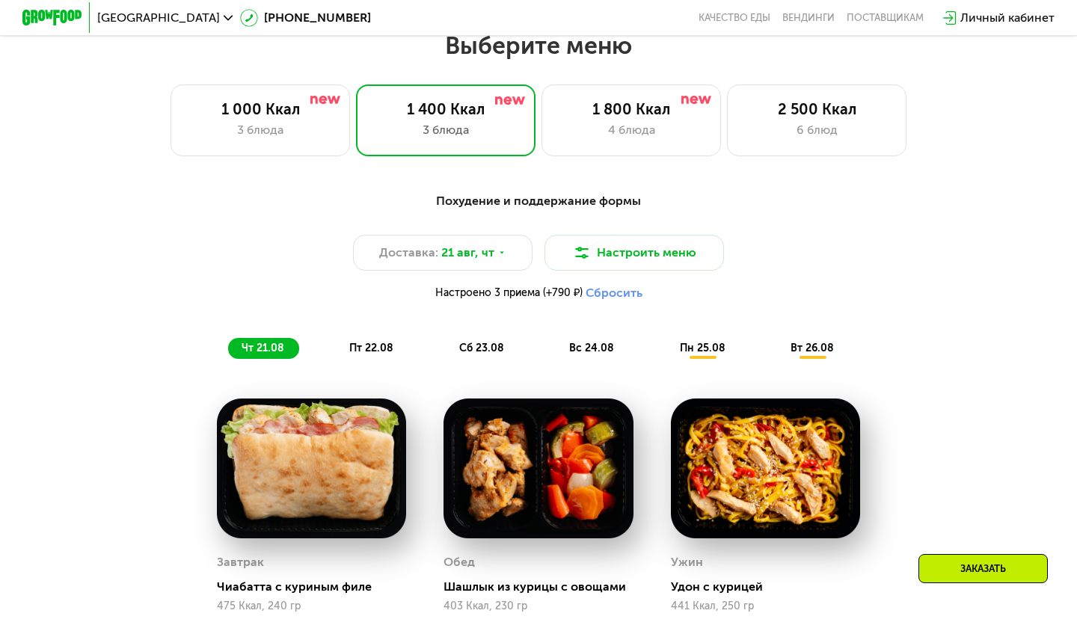
click at [598, 292] on button "Сбросить" at bounding box center [614, 293] width 57 height 15
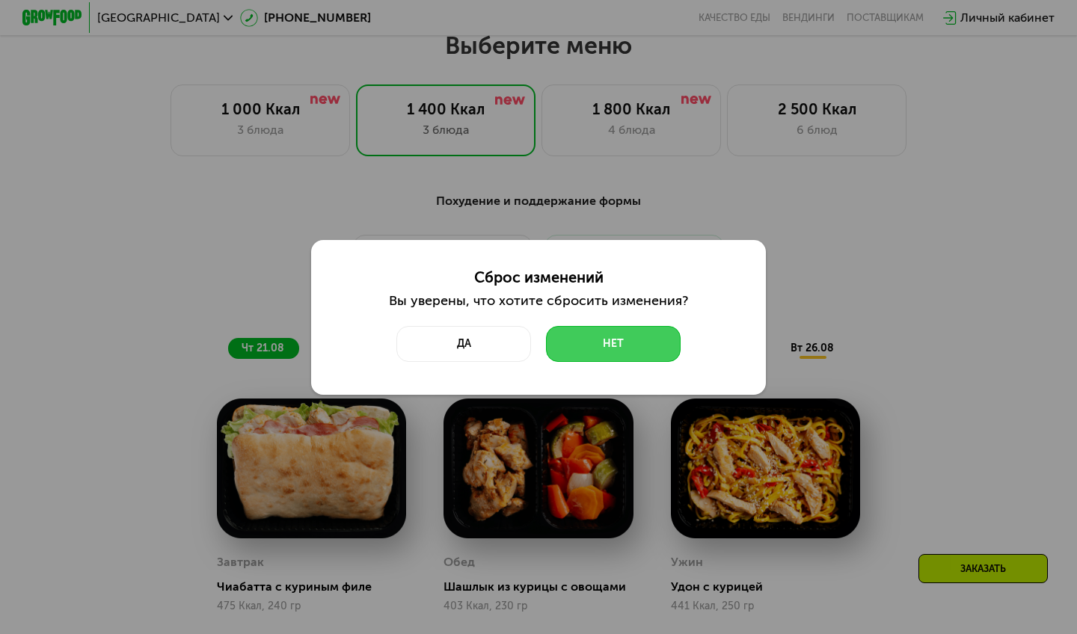
click at [577, 345] on button "Нет" at bounding box center [613, 344] width 135 height 36
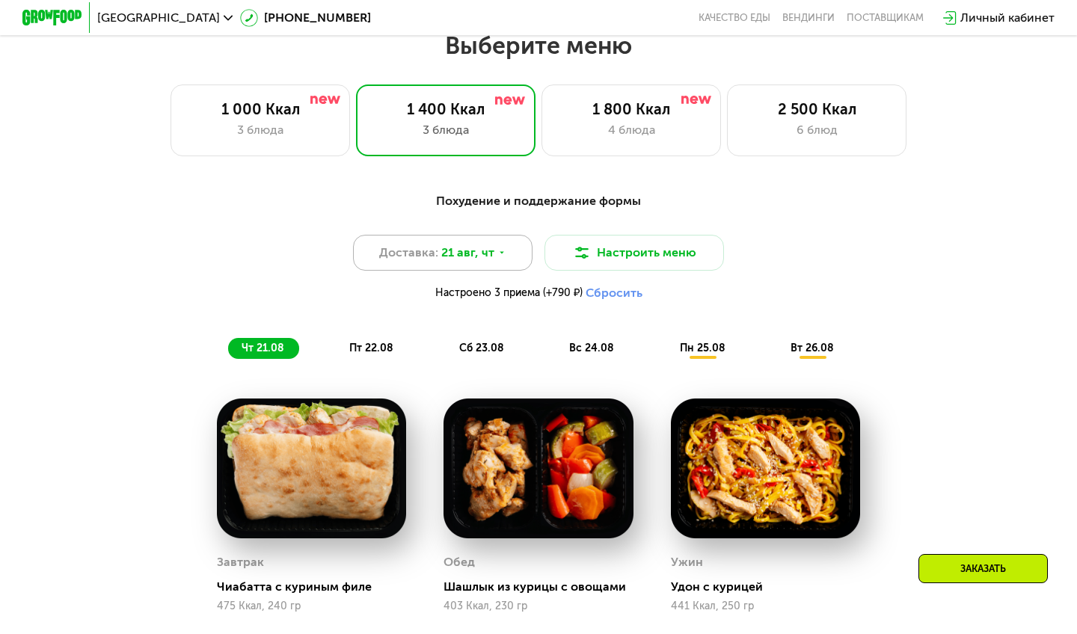
click at [512, 262] on div "Доставка: [DATE]" at bounding box center [442, 253] width 179 height 36
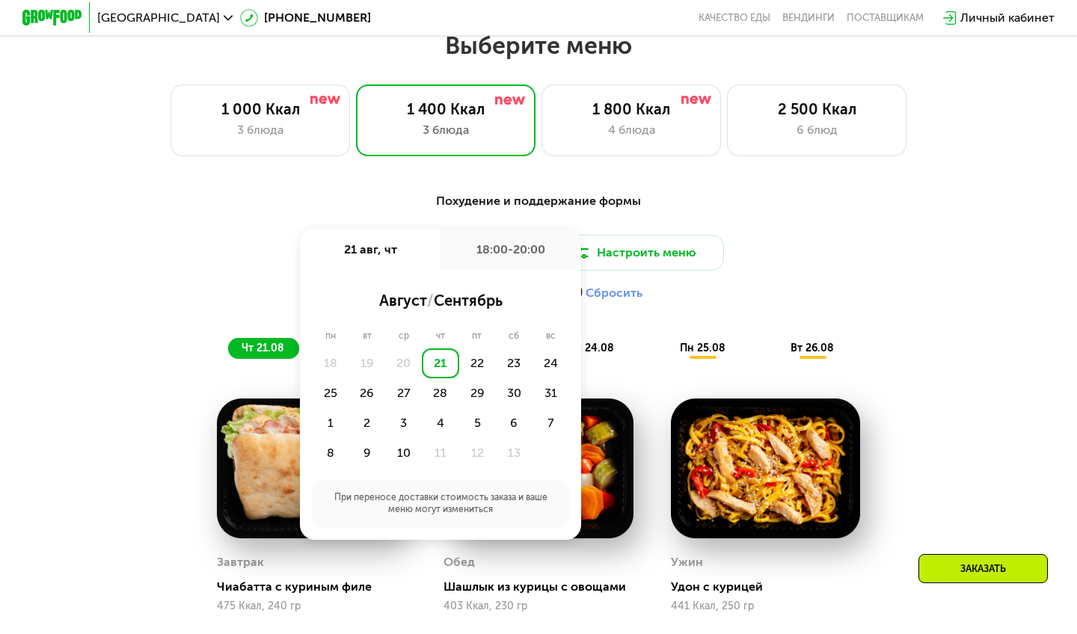
click at [750, 261] on div "Доставка: [DATE] авг, чт 18:00-20:00 август / сентябрь пн вт ср чт пт сб вс 18 …" at bounding box center [538, 271] width 885 height 73
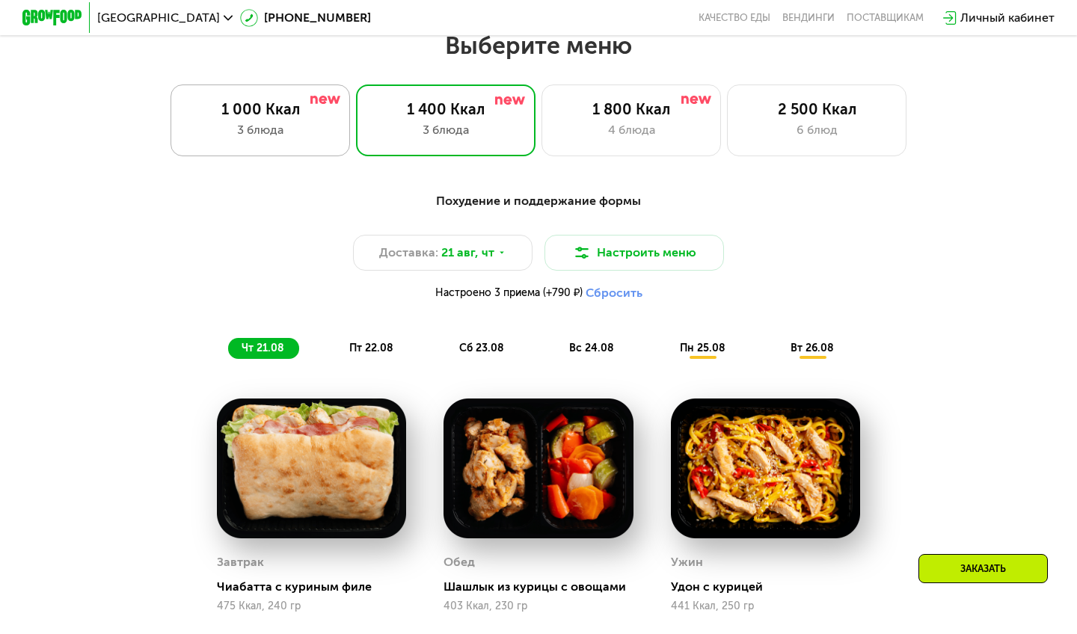
click at [289, 134] on div "3 блюда" at bounding box center [260, 130] width 148 height 18
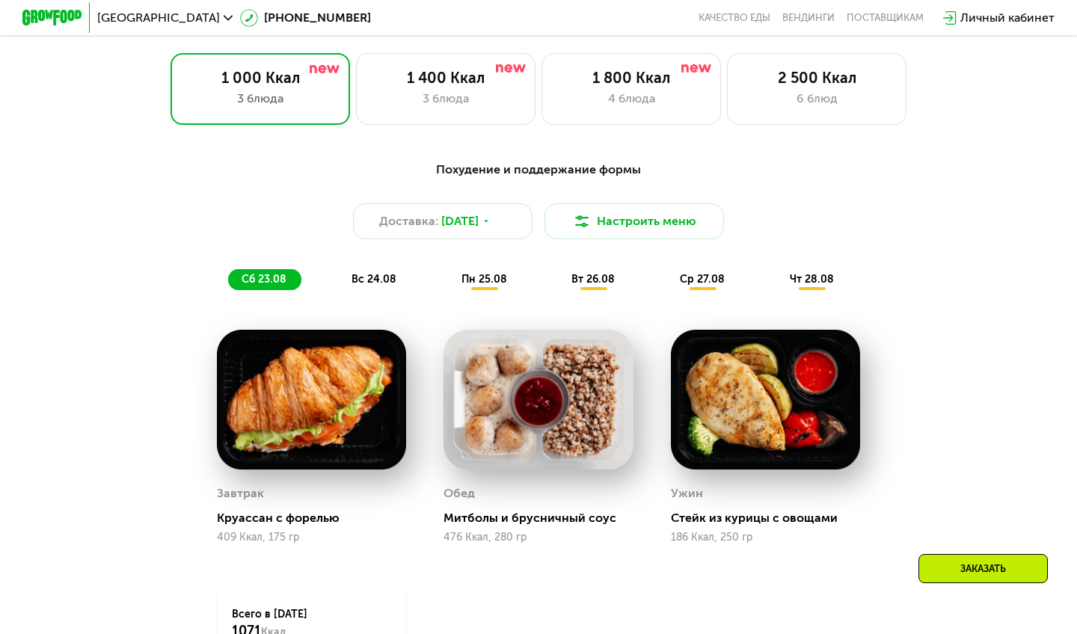
scroll to position [677, 0]
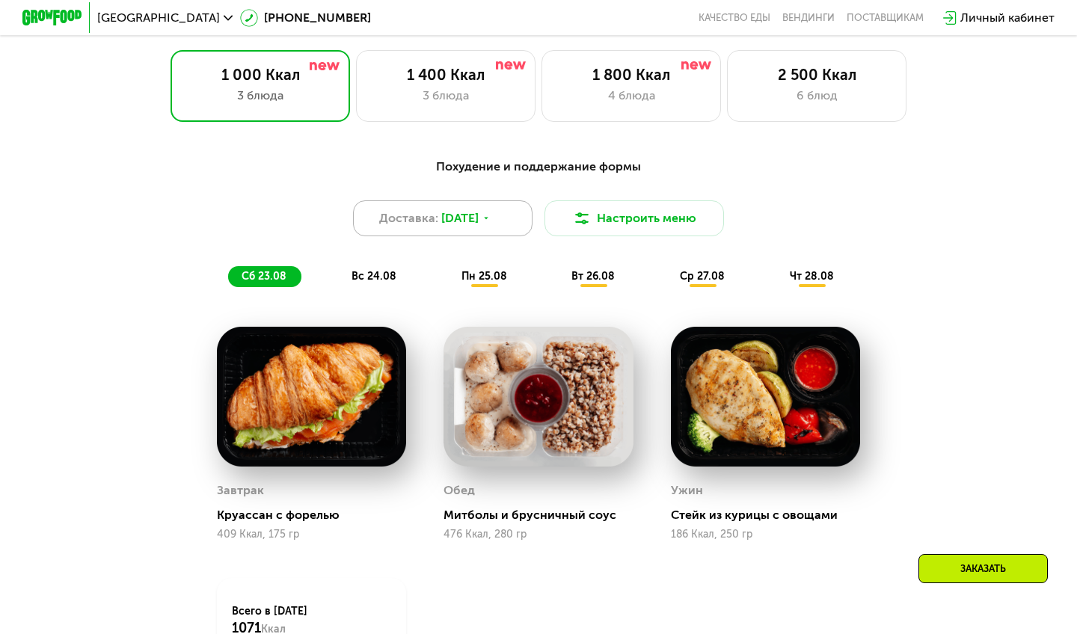
click at [461, 220] on span "[DATE]" at bounding box center [459, 218] width 37 height 18
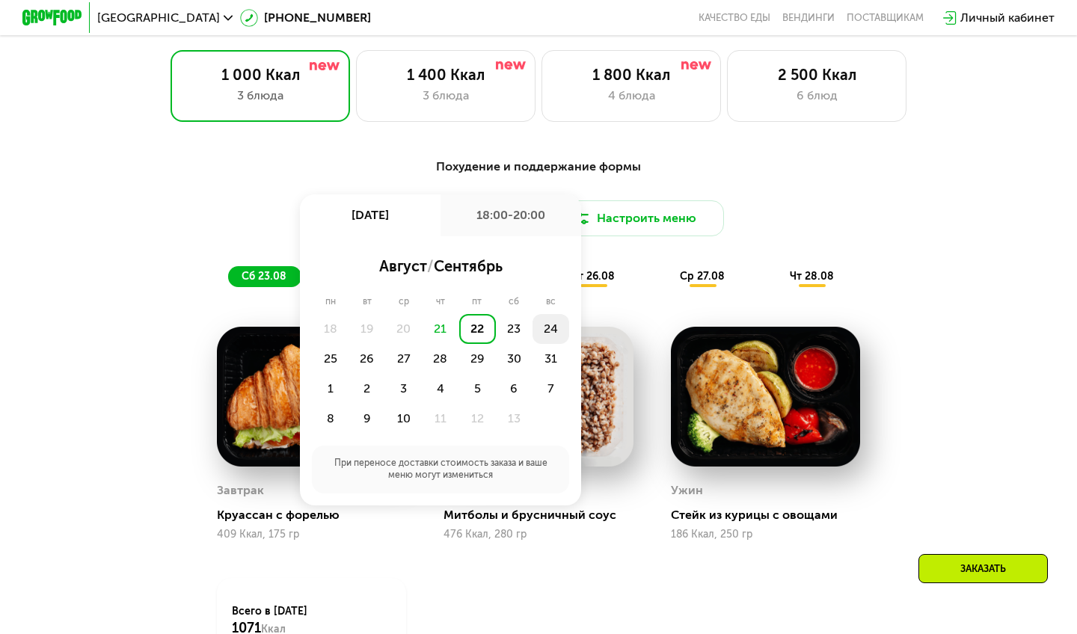
click at [348, 344] on div "24" at bounding box center [330, 359] width 37 height 30
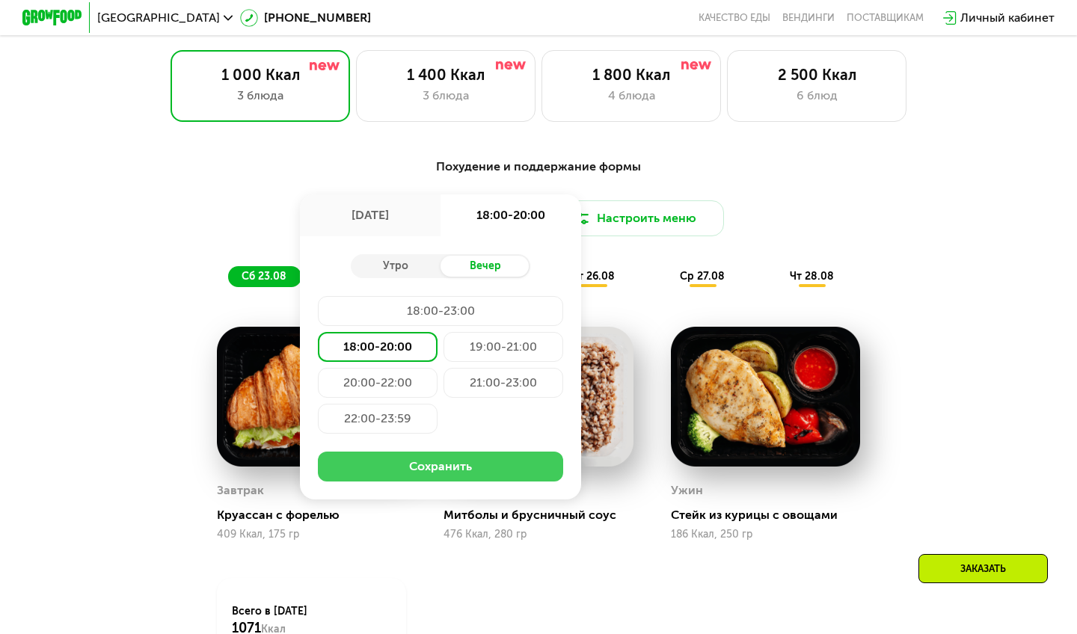
click at [432, 475] on button "Сохранить" at bounding box center [440, 467] width 245 height 30
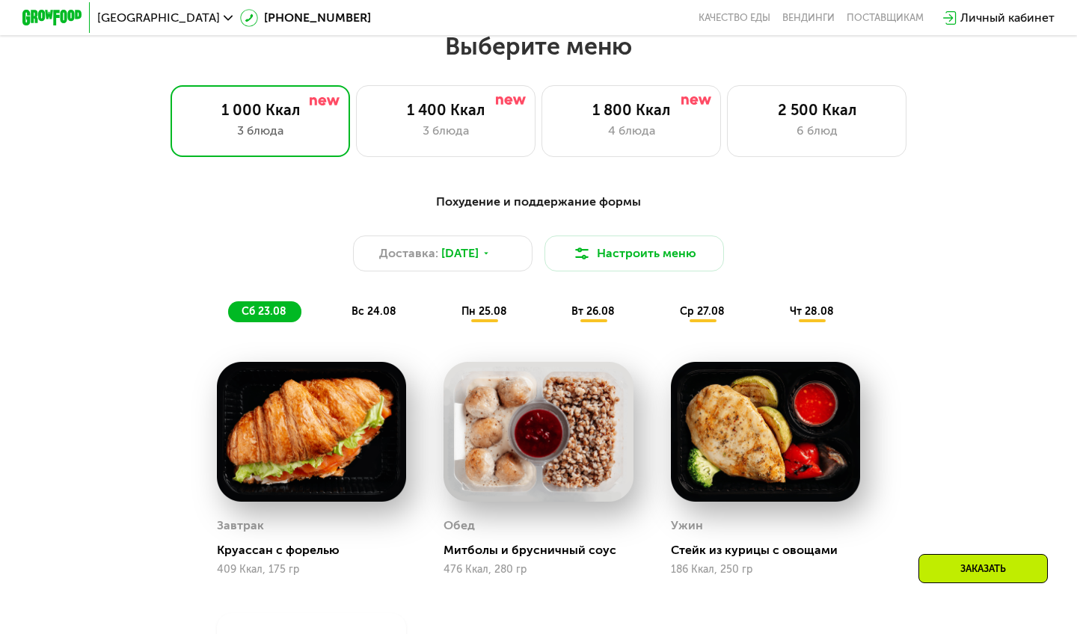
scroll to position [641, 0]
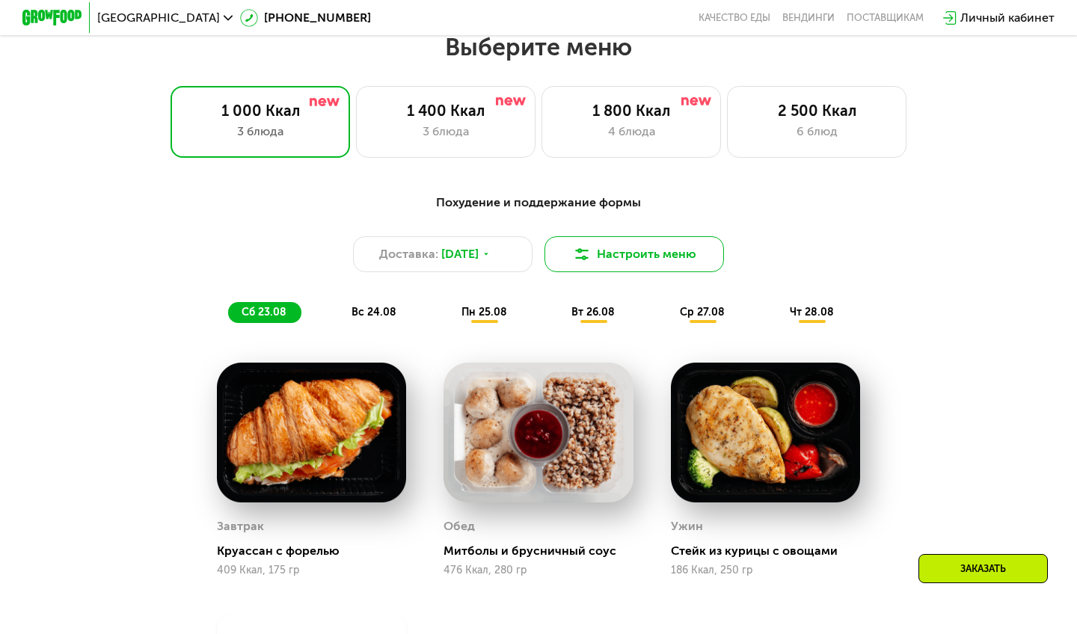
click at [681, 245] on button "Настроить меню" at bounding box center [633, 254] width 179 height 36
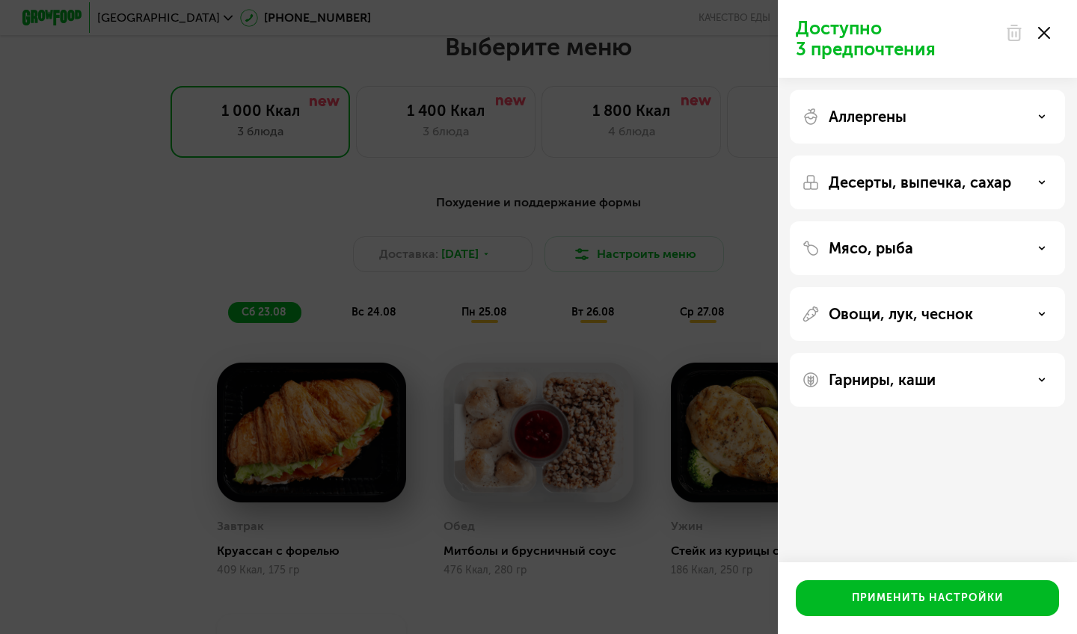
click at [939, 313] on p "Овощи, лук, чеснок" at bounding box center [901, 314] width 144 height 18
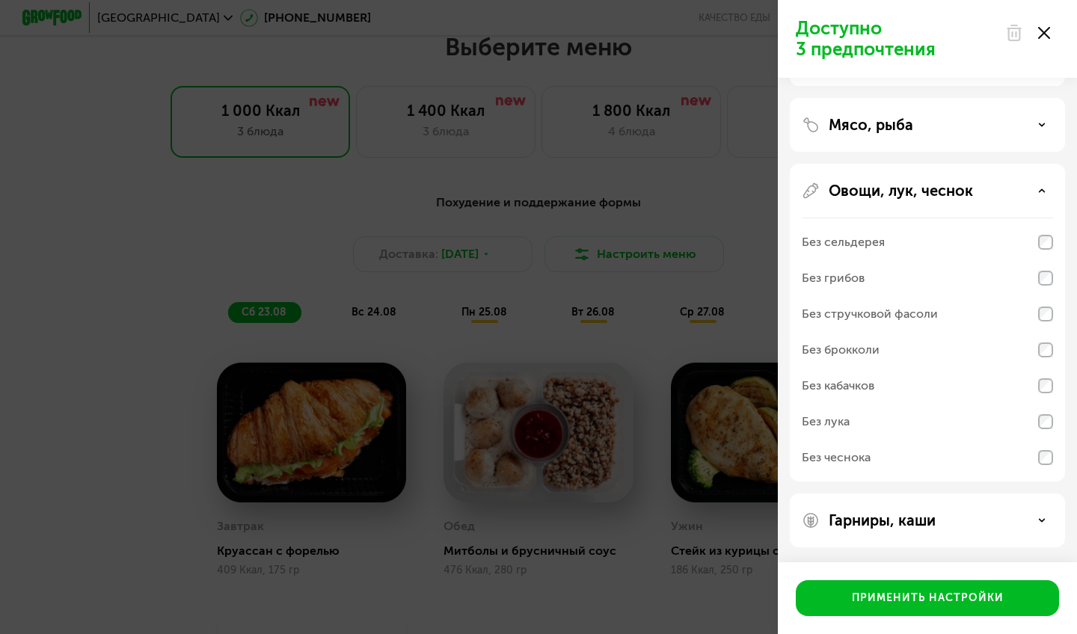
scroll to position [123, 0]
click at [696, 633] on div "Доступно 3 предпочтения Аллергены Десерты, выпечка, сахар Мясо, рыба Овощи, лук…" at bounding box center [538, 317] width 1077 height 634
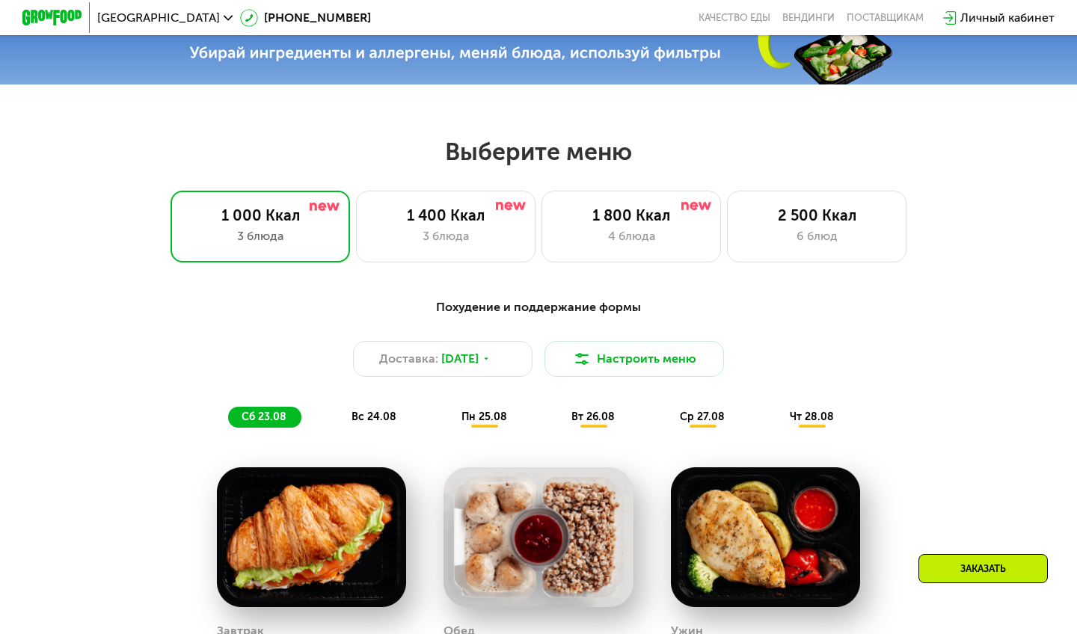
scroll to position [478, 0]
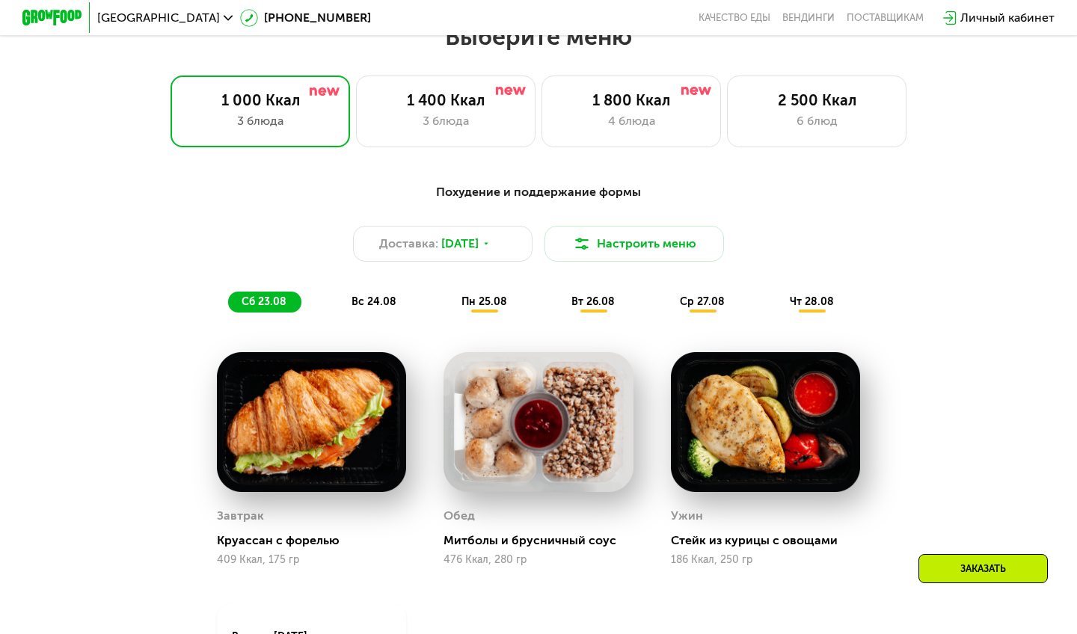
scroll to position [654, 0]
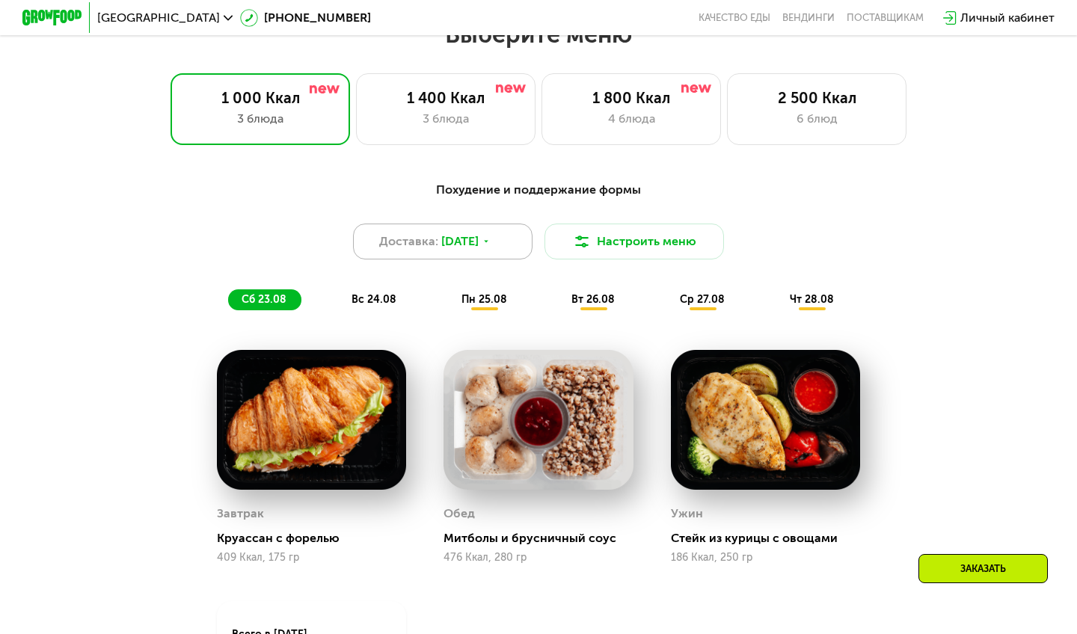
click at [506, 242] on div "Доставка: 22 авг, пт" at bounding box center [442, 242] width 179 height 36
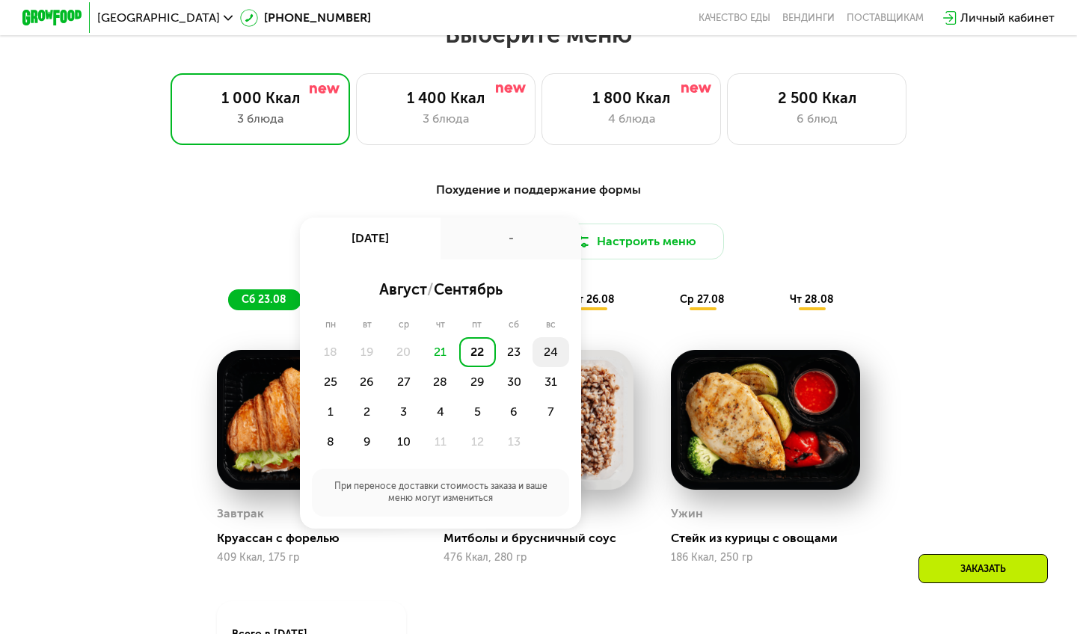
click at [348, 367] on div "24" at bounding box center [330, 382] width 37 height 30
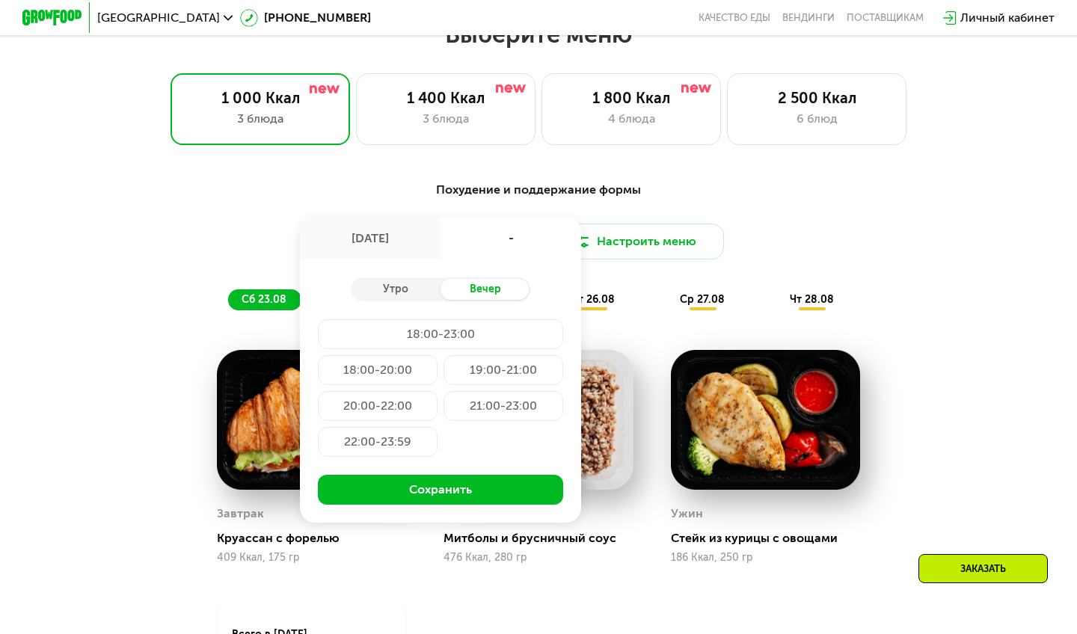
click at [443, 372] on div "18:00-20:00" at bounding box center [503, 370] width 120 height 30
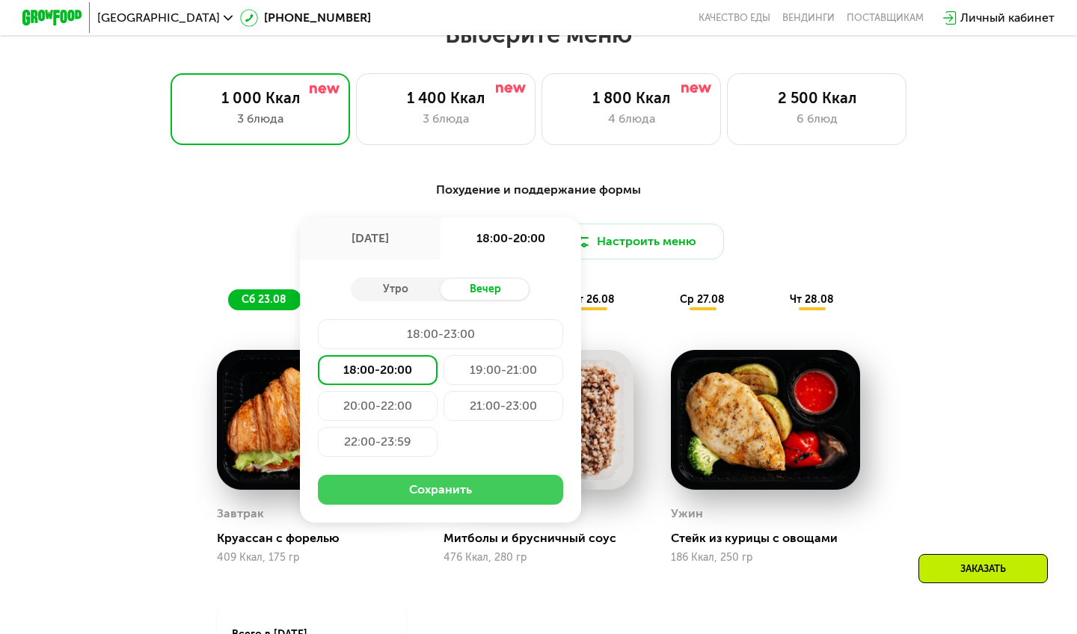
click at [420, 480] on button "Сохранить" at bounding box center [440, 490] width 245 height 30
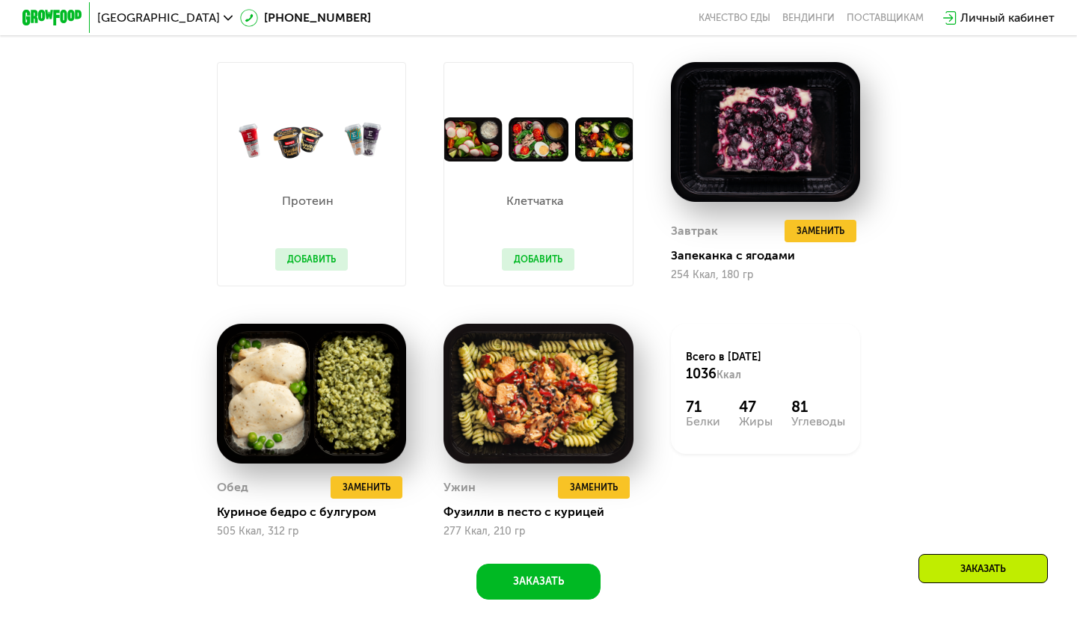
scroll to position [934, 0]
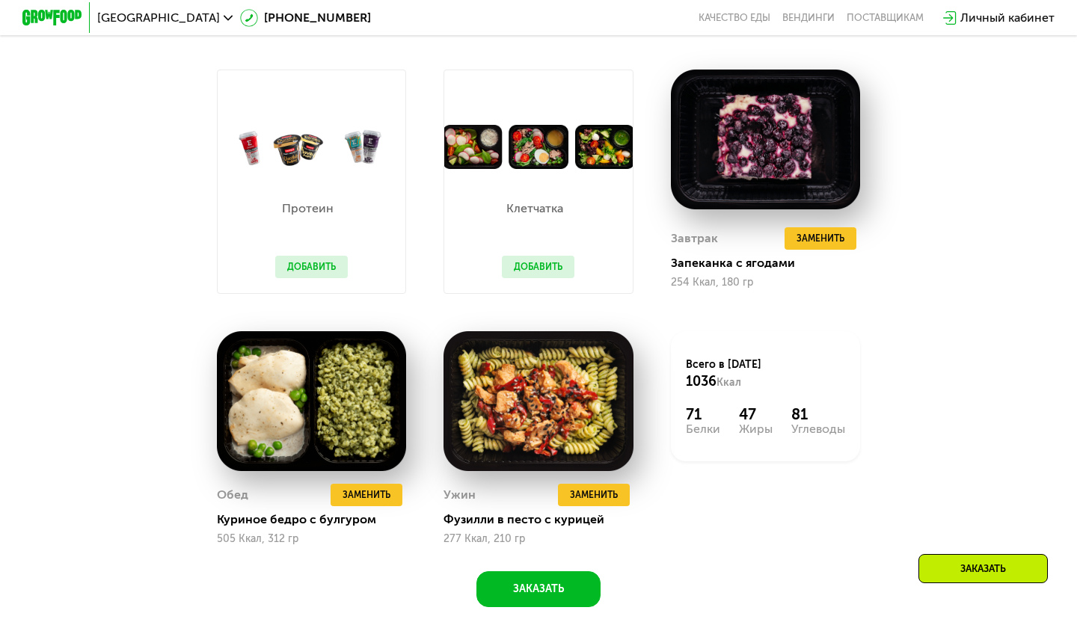
click at [540, 272] on button "Добавить" at bounding box center [538, 267] width 73 height 22
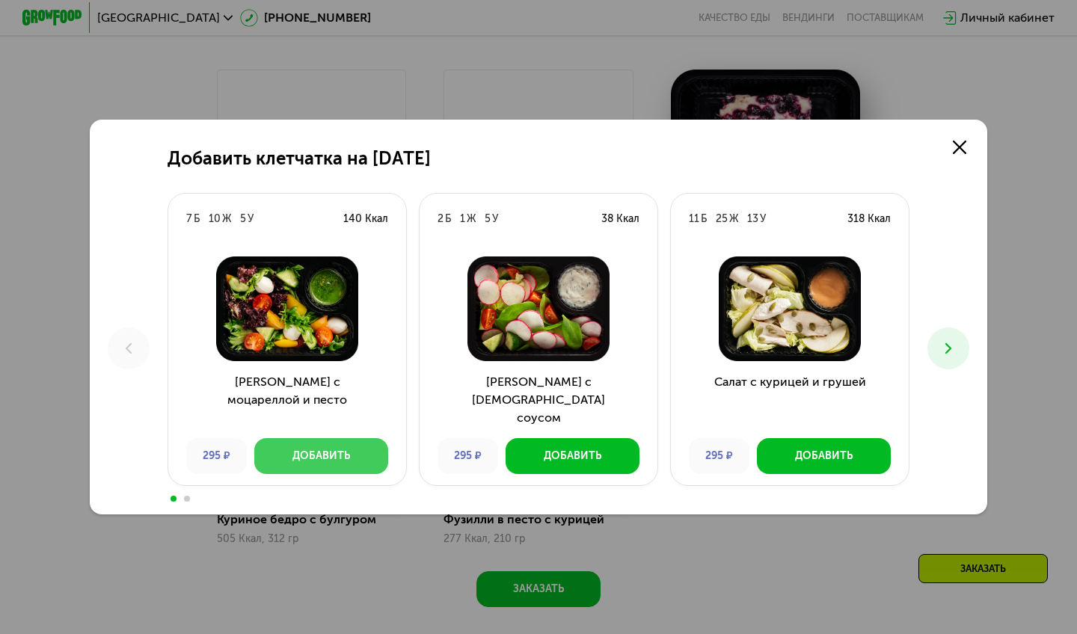
click at [317, 458] on div "Добавить" at bounding box center [321, 456] width 58 height 15
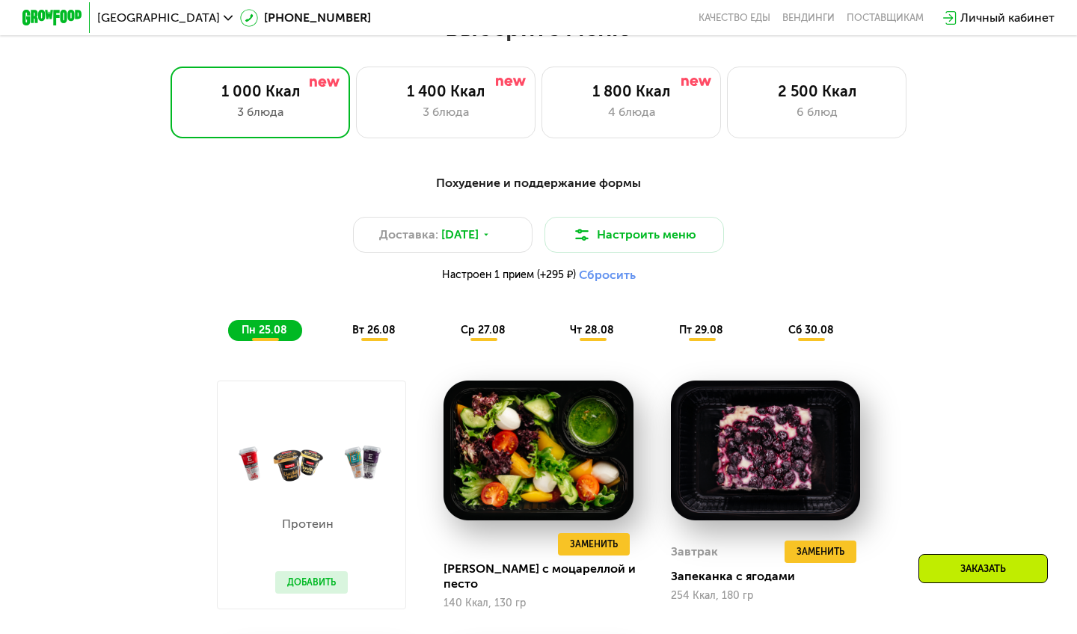
scroll to position [655, 0]
